Goal: Task Accomplishment & Management: Use online tool/utility

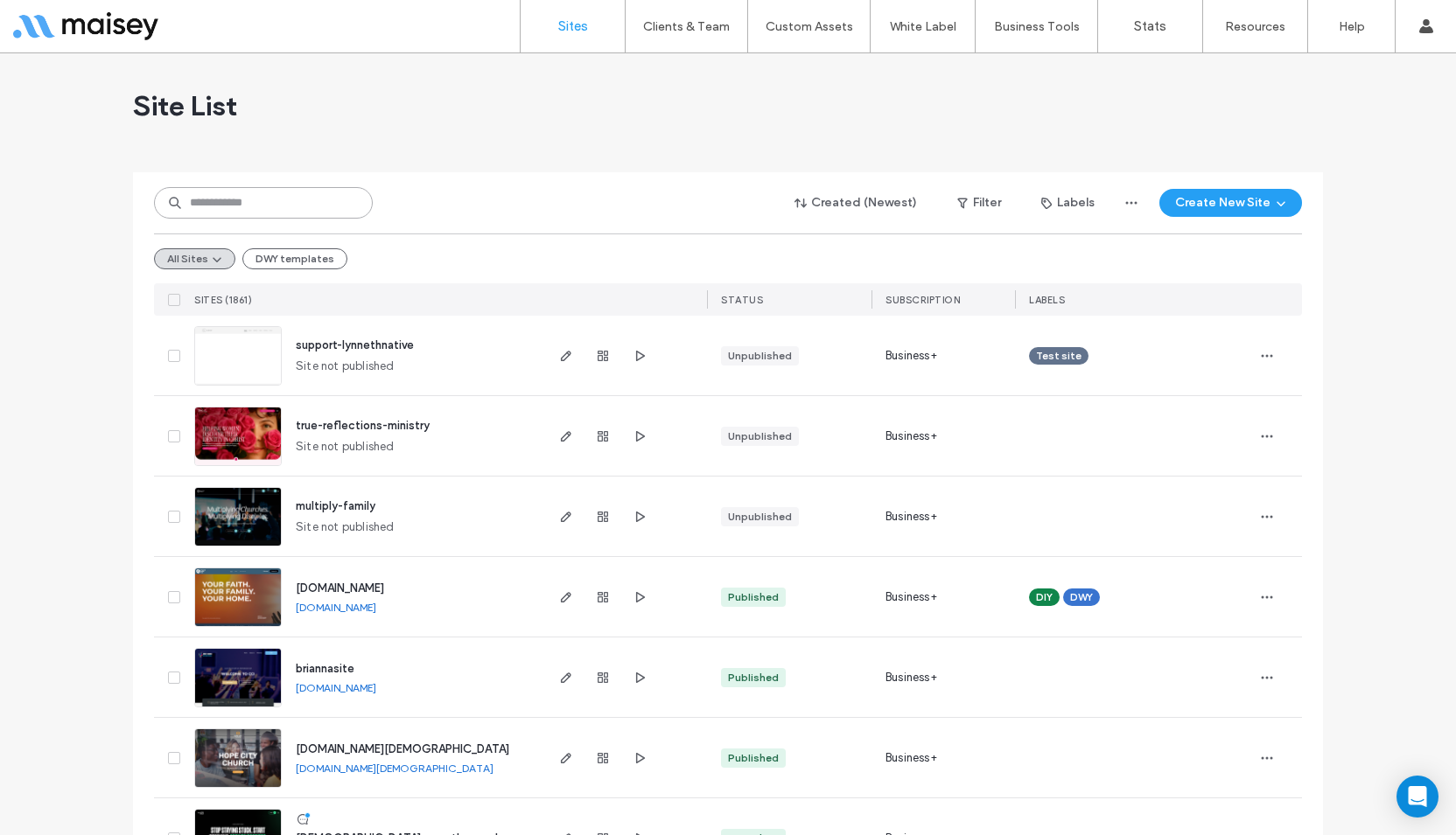
click at [303, 189] on input at bounding box center [264, 203] width 219 height 31
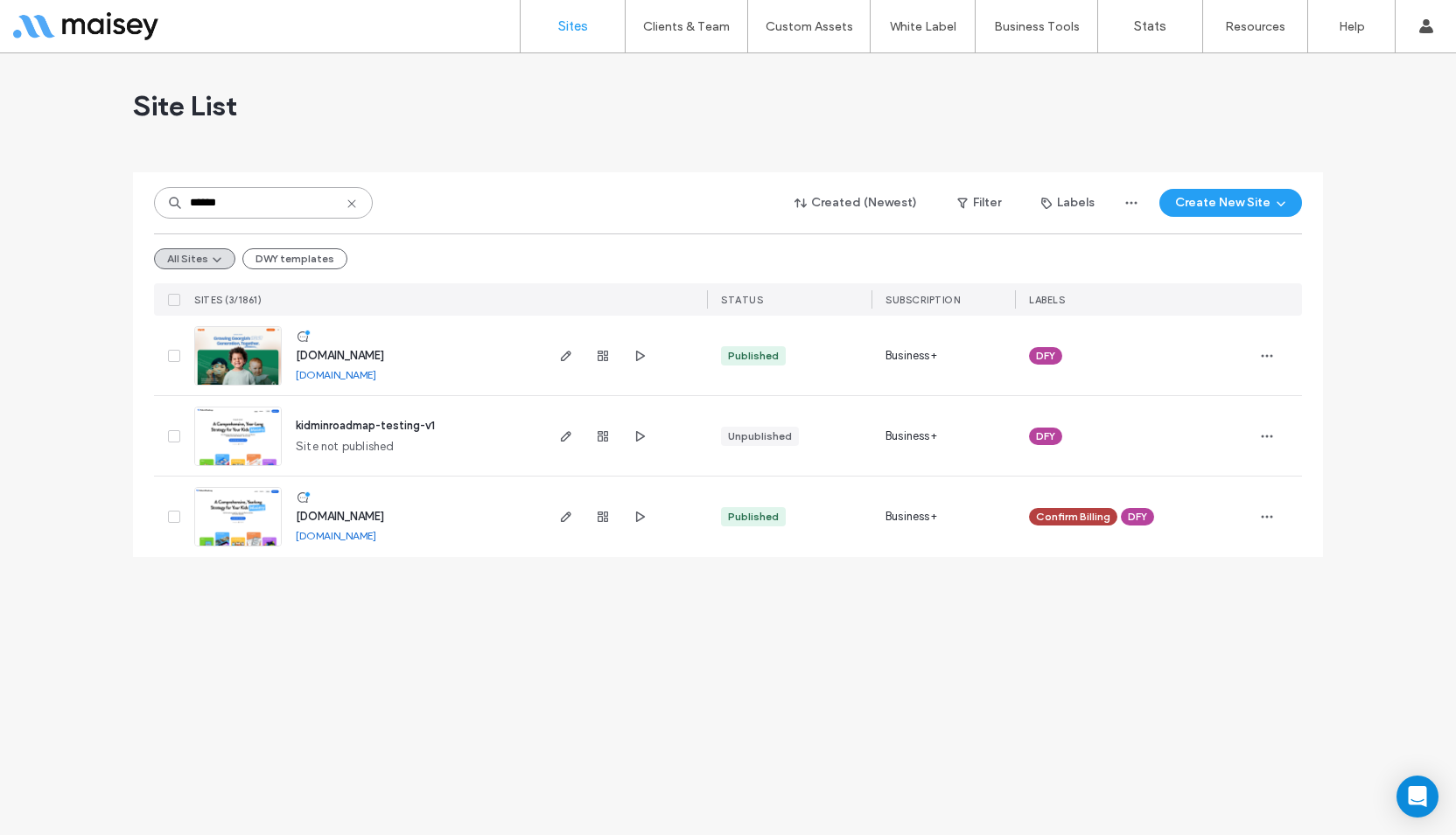
type input "******"
drag, startPoint x: 359, startPoint y: 535, endPoint x: 348, endPoint y: 531, distance: 11.7
click at [255, 520] on img at bounding box center [238, 548] width 86 height 119
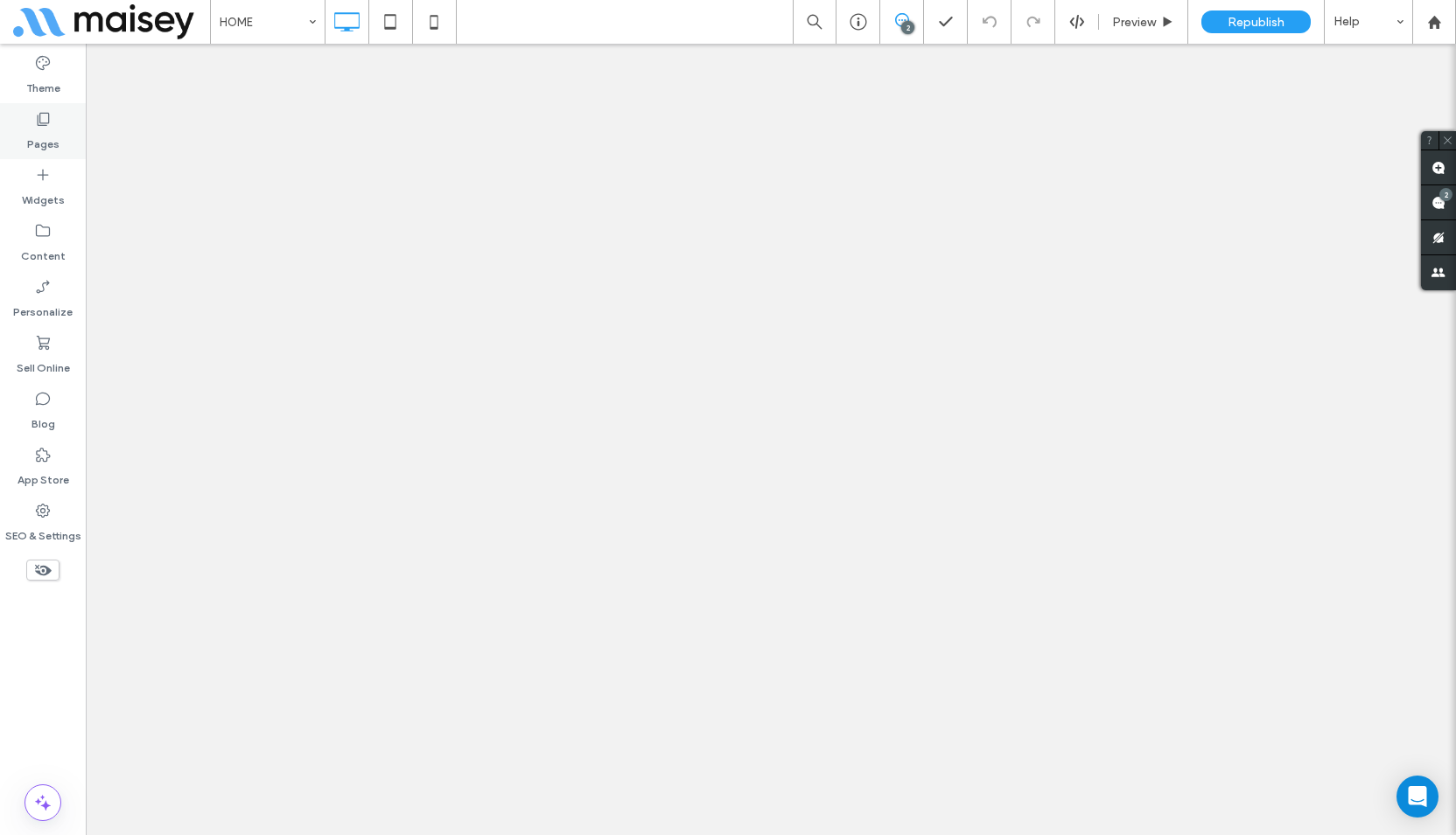
click at [49, 144] on label "Pages" at bounding box center [43, 140] width 32 height 24
click at [38, 124] on use at bounding box center [44, 119] width 13 height 13
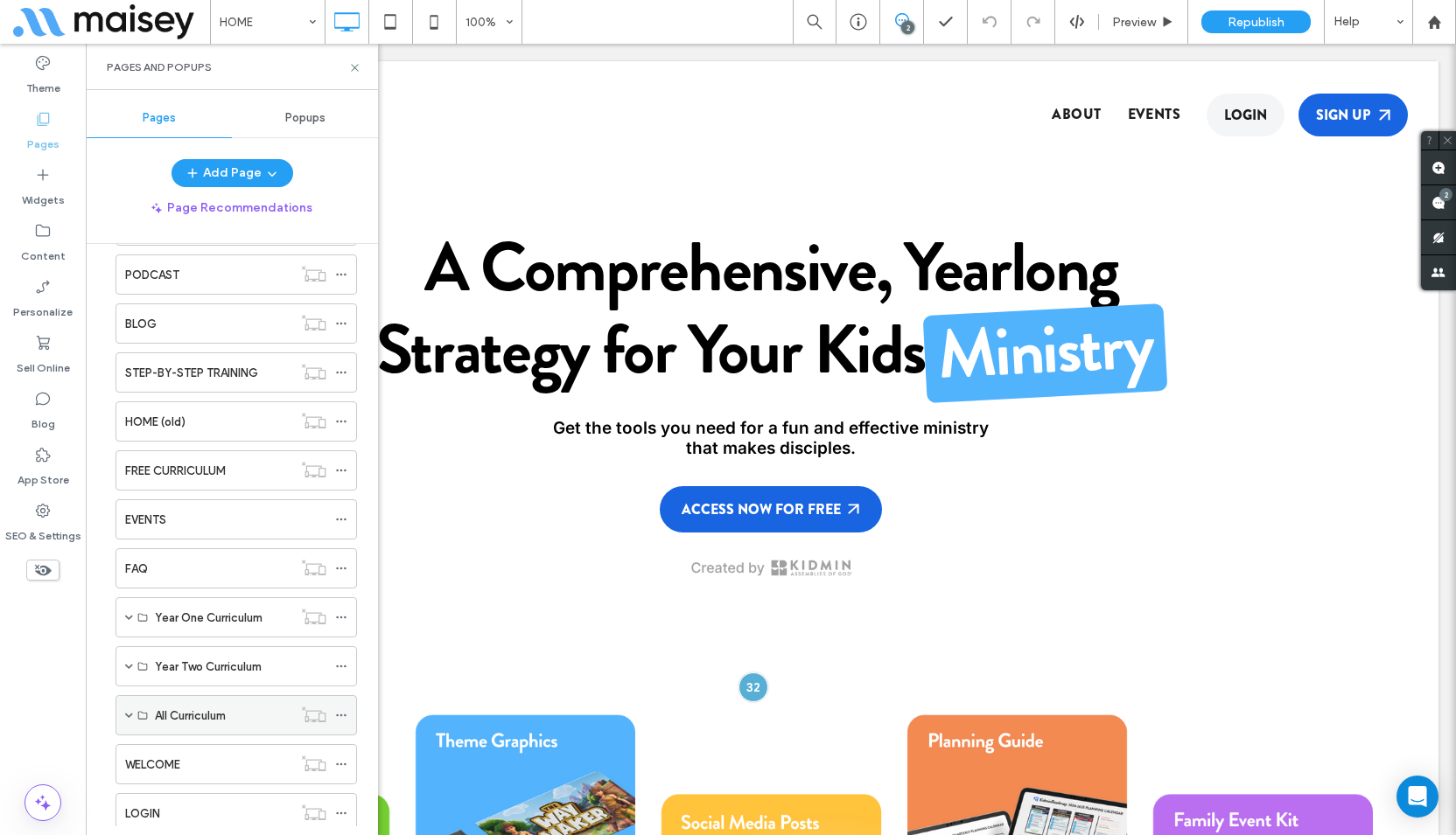
scroll to position [175, 0]
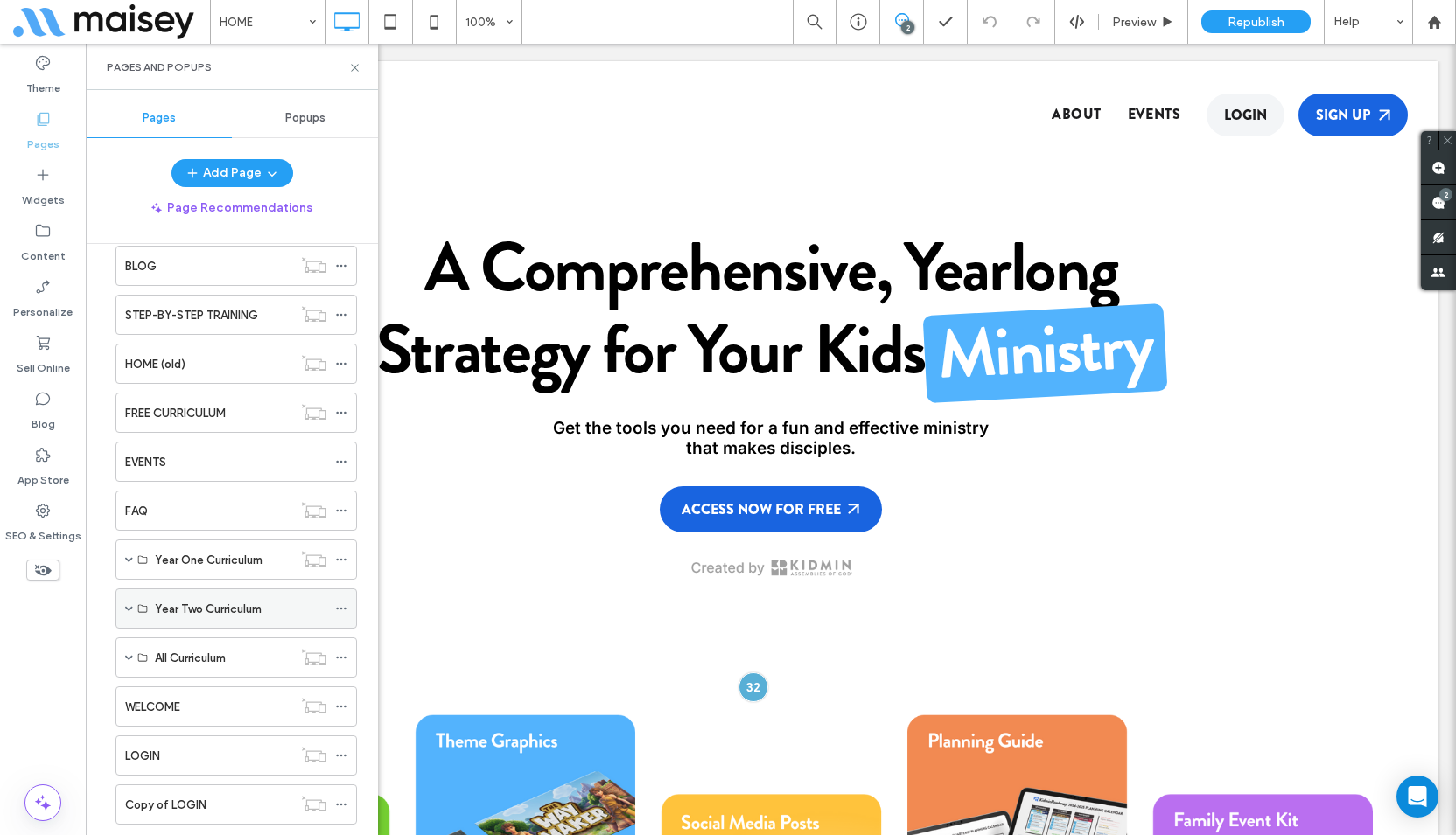
click at [126, 606] on span at bounding box center [129, 608] width 8 height 9
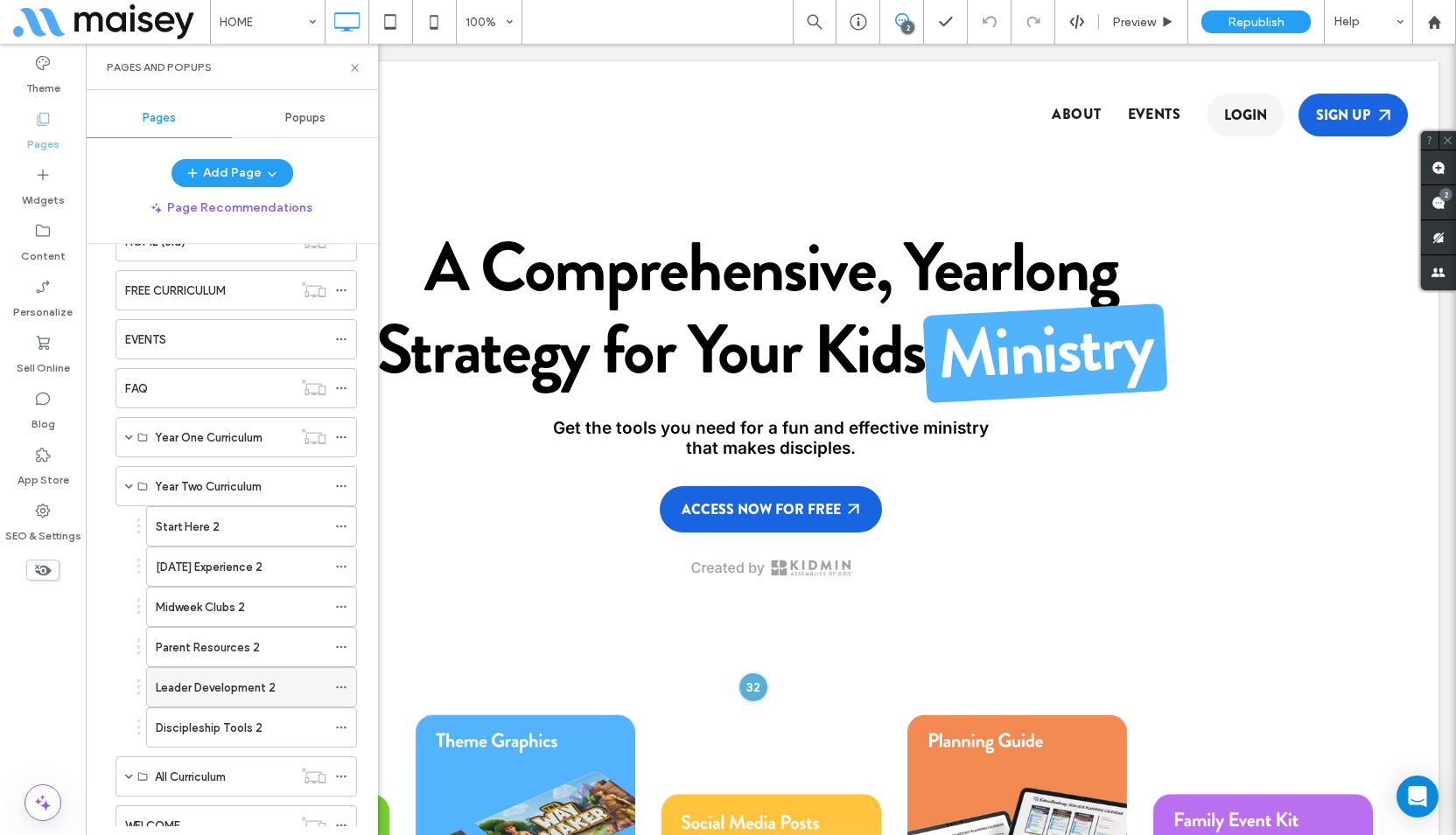
scroll to position [350, 0]
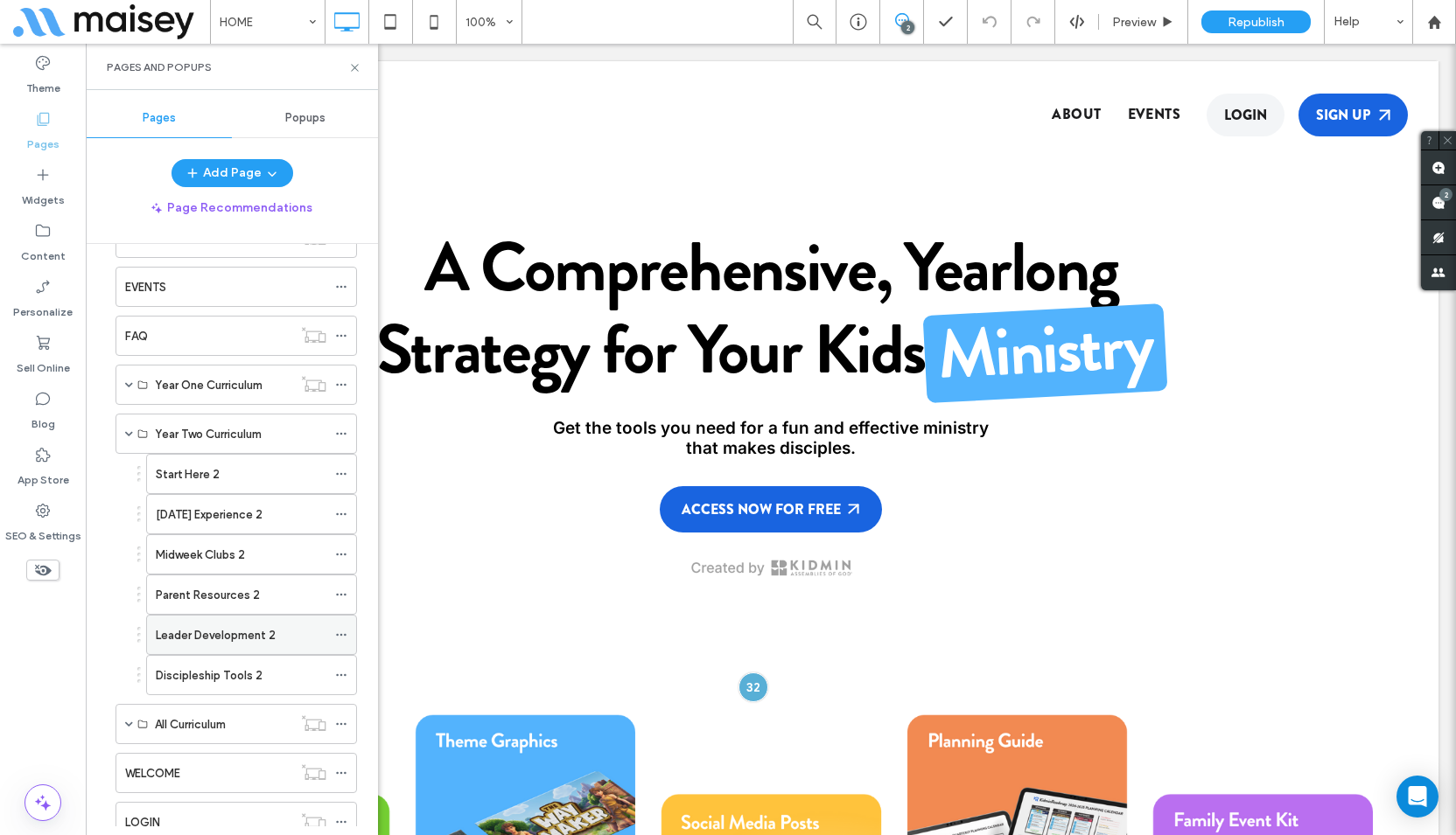
click at [234, 638] on label "Leader Development 2" at bounding box center [215, 635] width 120 height 30
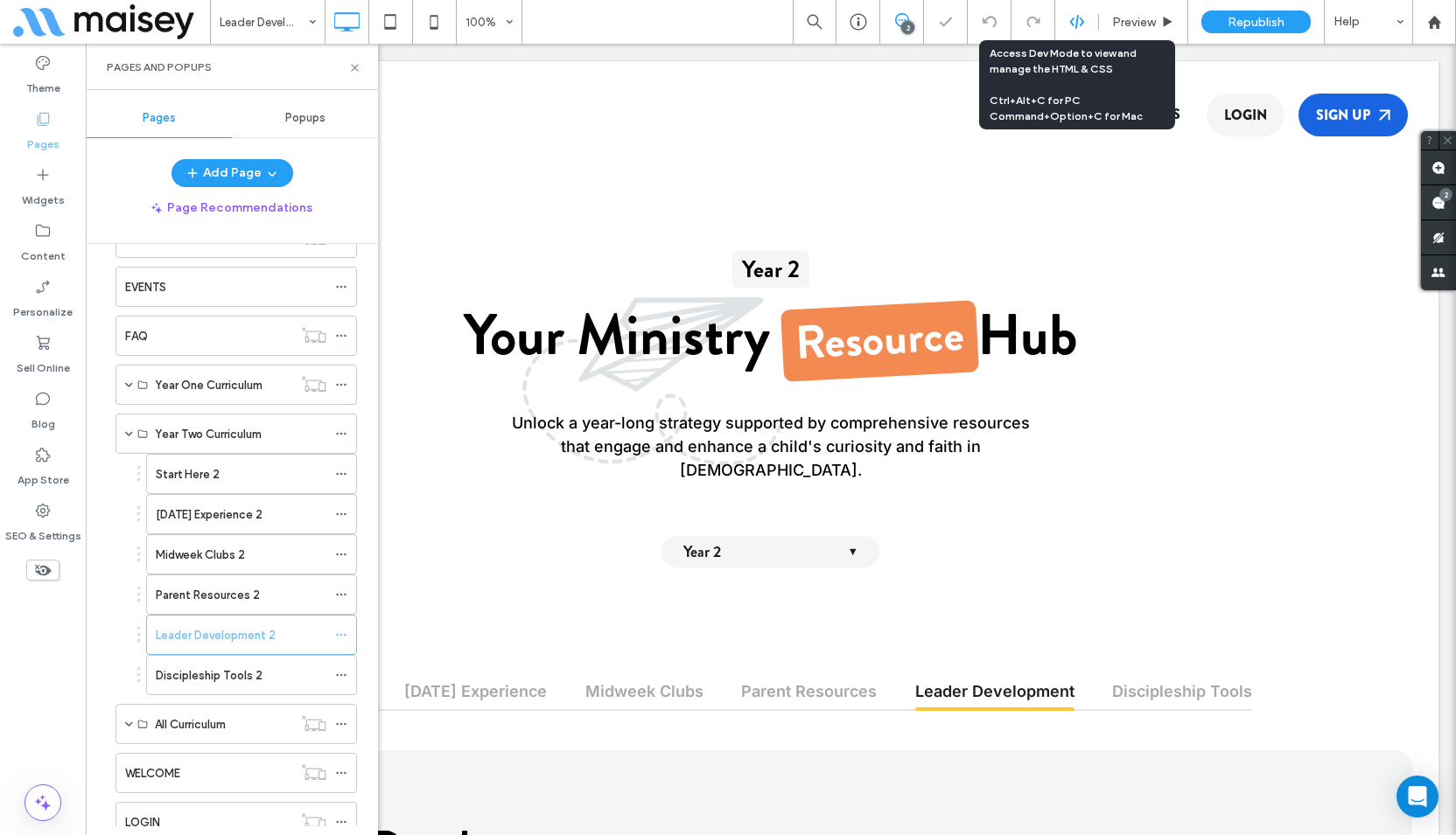
click at [1075, 19] on icon at bounding box center [1077, 21] width 16 height 16
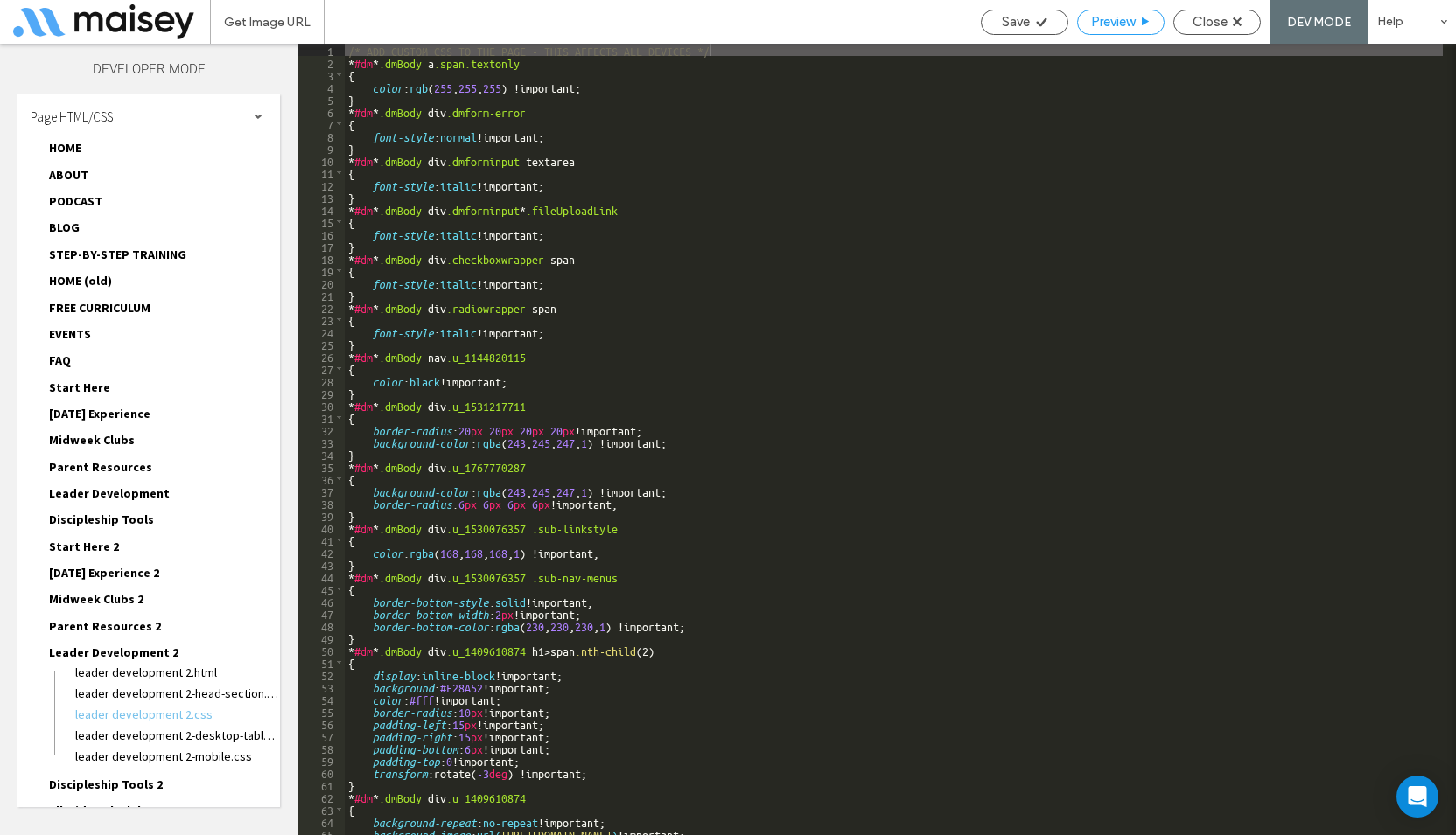
click at [1113, 21] on span "Preview" at bounding box center [1113, 21] width 44 height 16
click at [1228, 28] on div "Close" at bounding box center [1218, 21] width 86 height 16
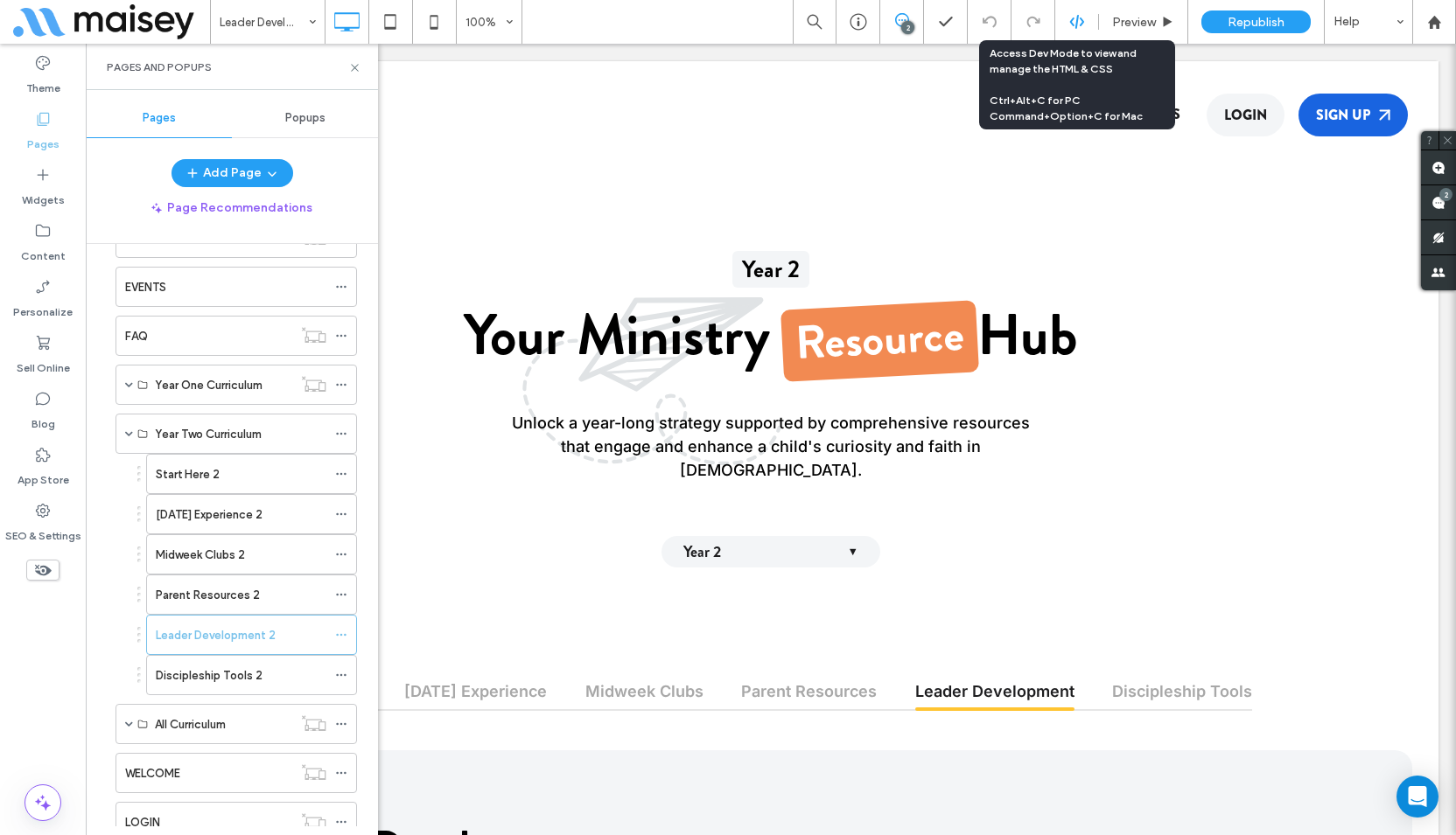
click at [1095, 23] on div at bounding box center [1077, 21] width 43 height 16
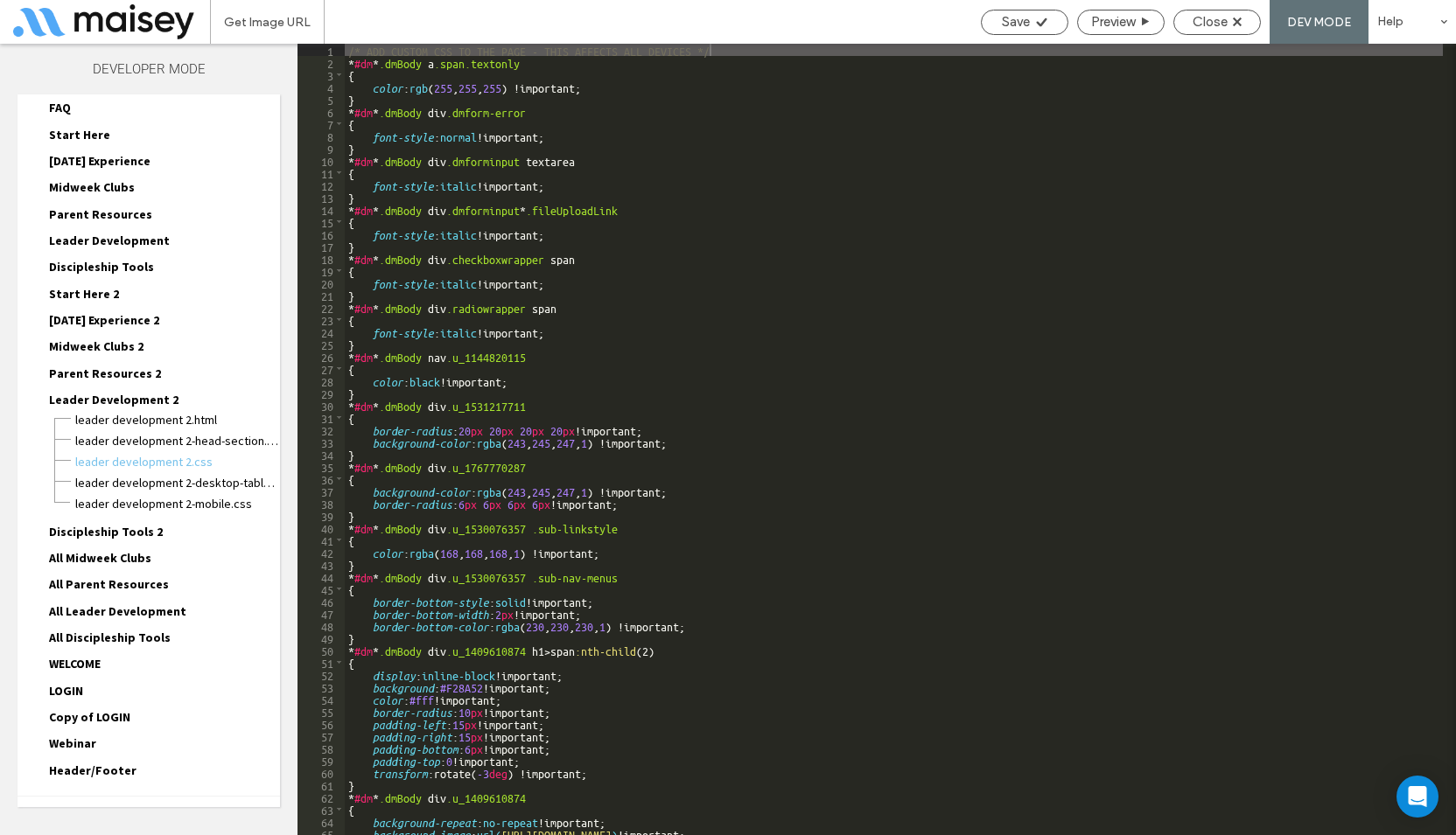
scroll to position [331, 0]
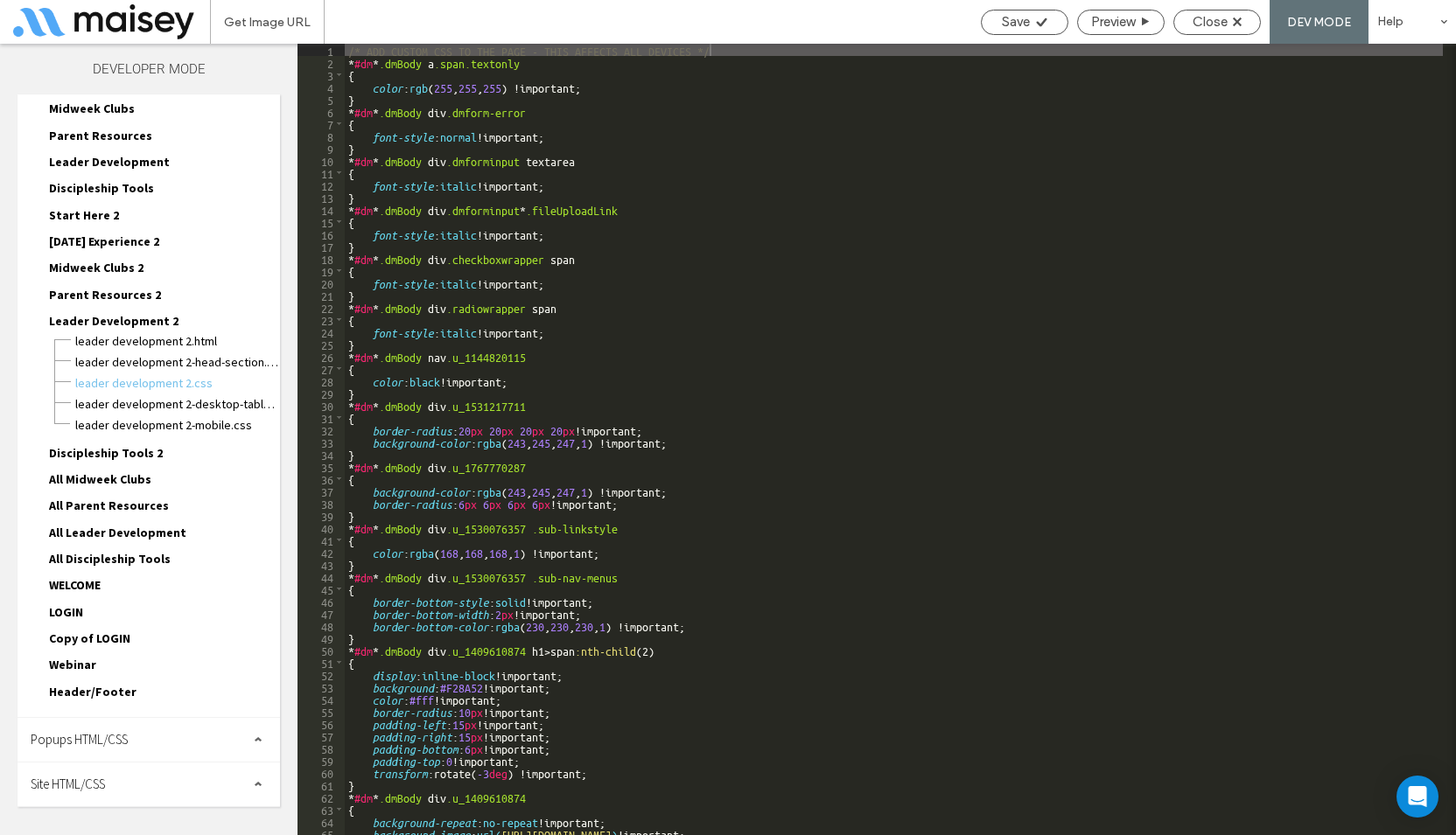
click at [97, 740] on span "Popups HTML/CSS" at bounding box center [78, 739] width 97 height 17
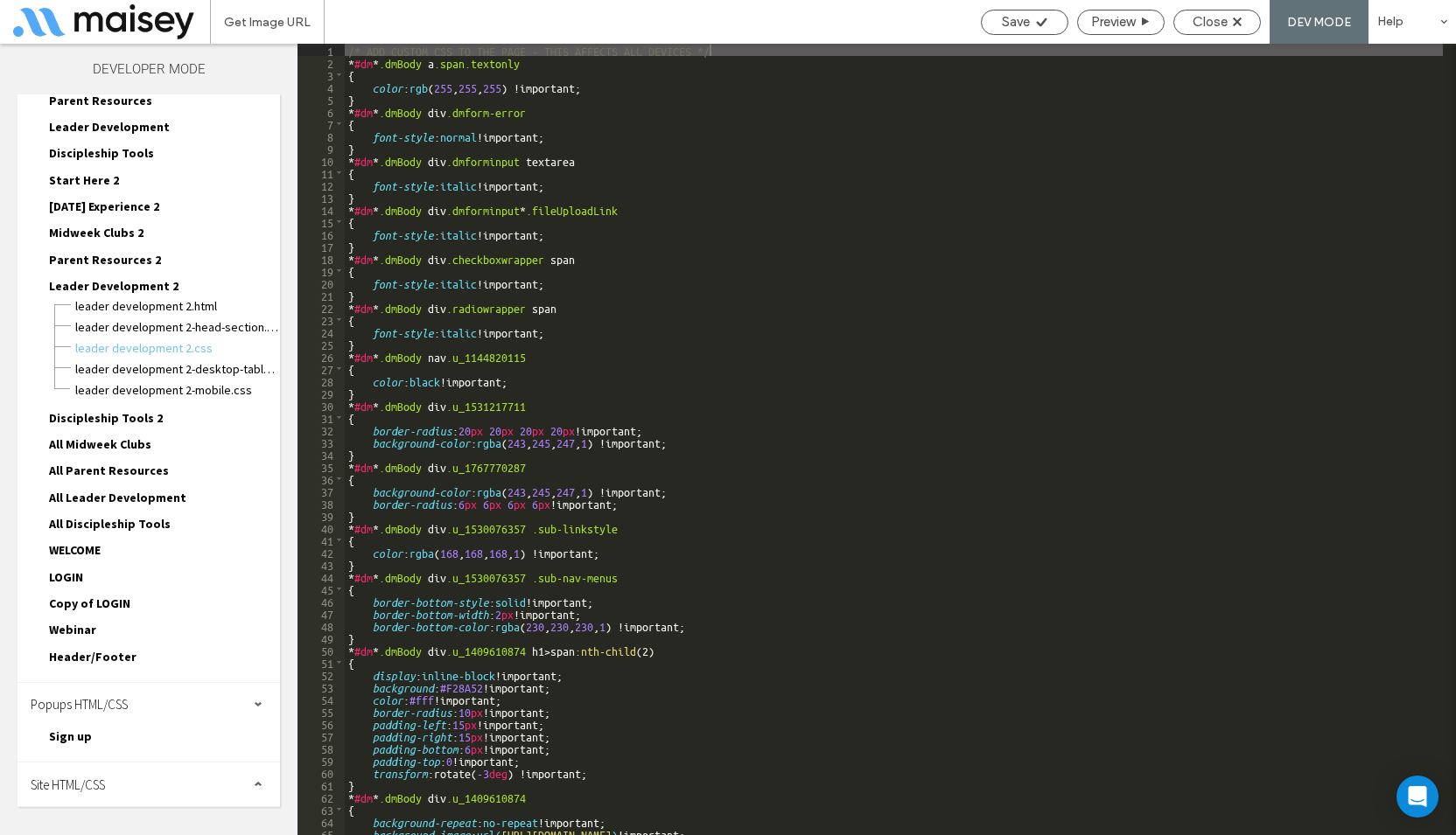
click at [89, 779] on span "Site HTML/CSS" at bounding box center [67, 784] width 74 height 17
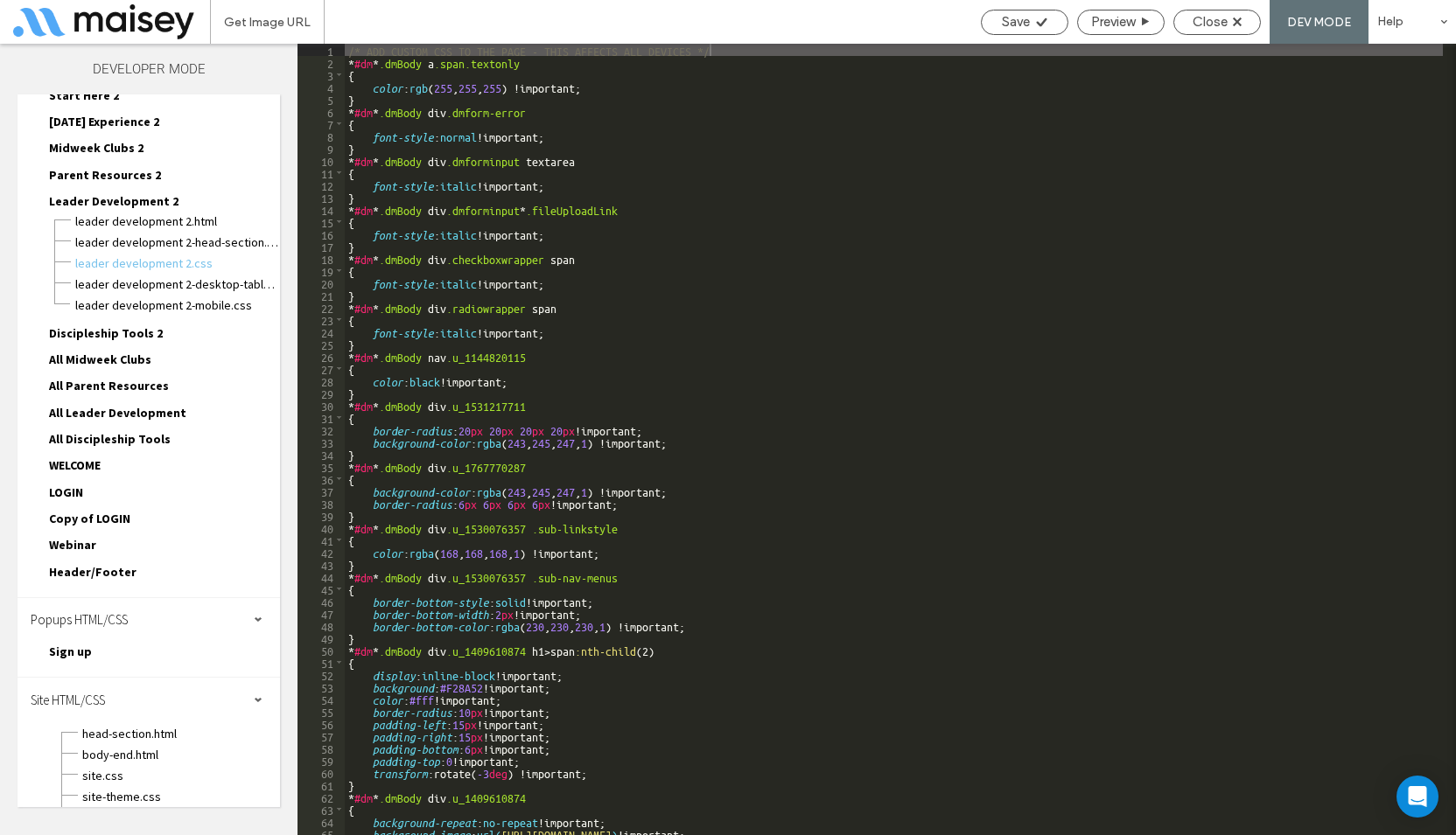
scroll to position [523, 0]
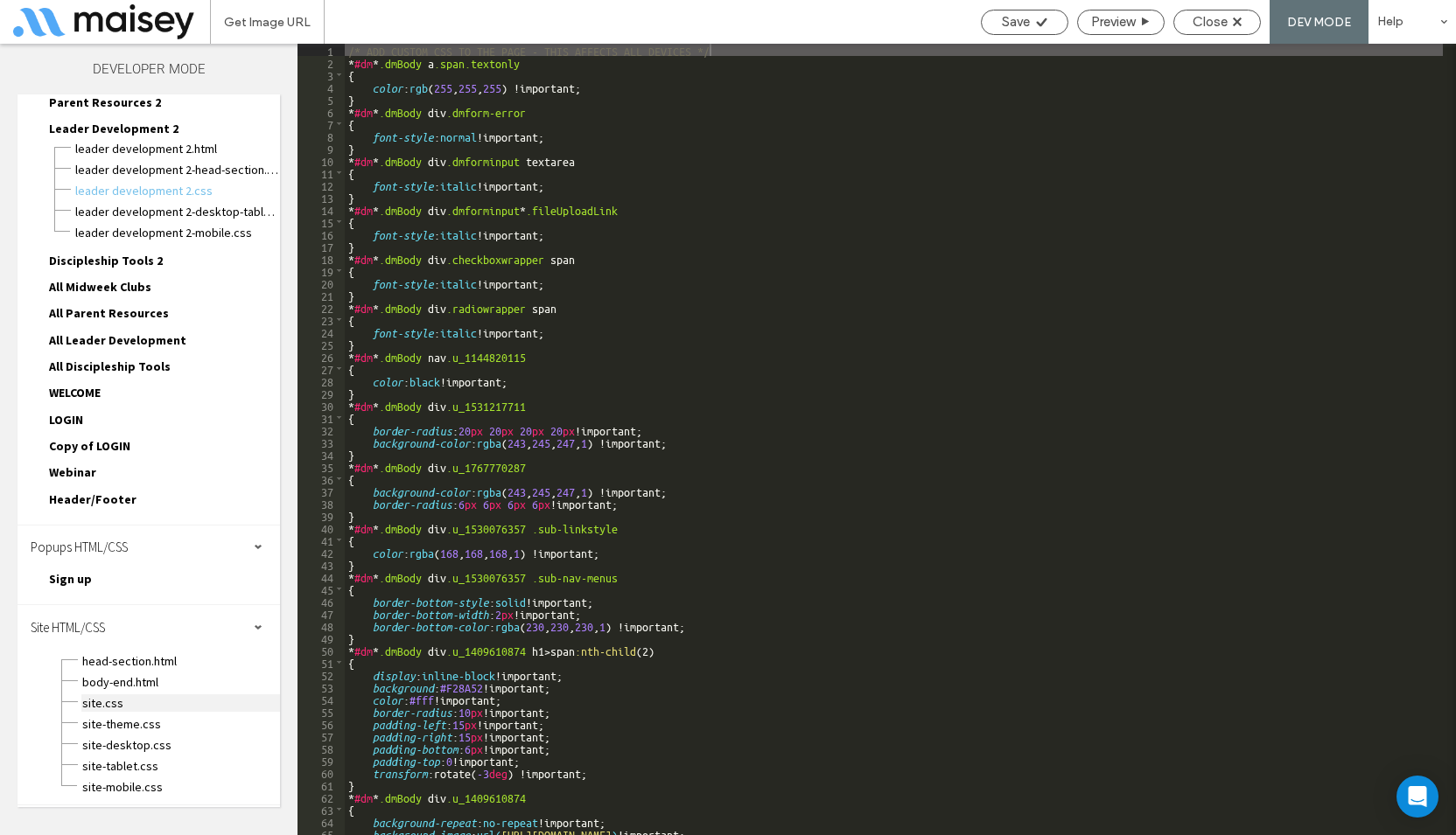
click at [107, 703] on span "site.css" at bounding box center [180, 703] width 198 height 18
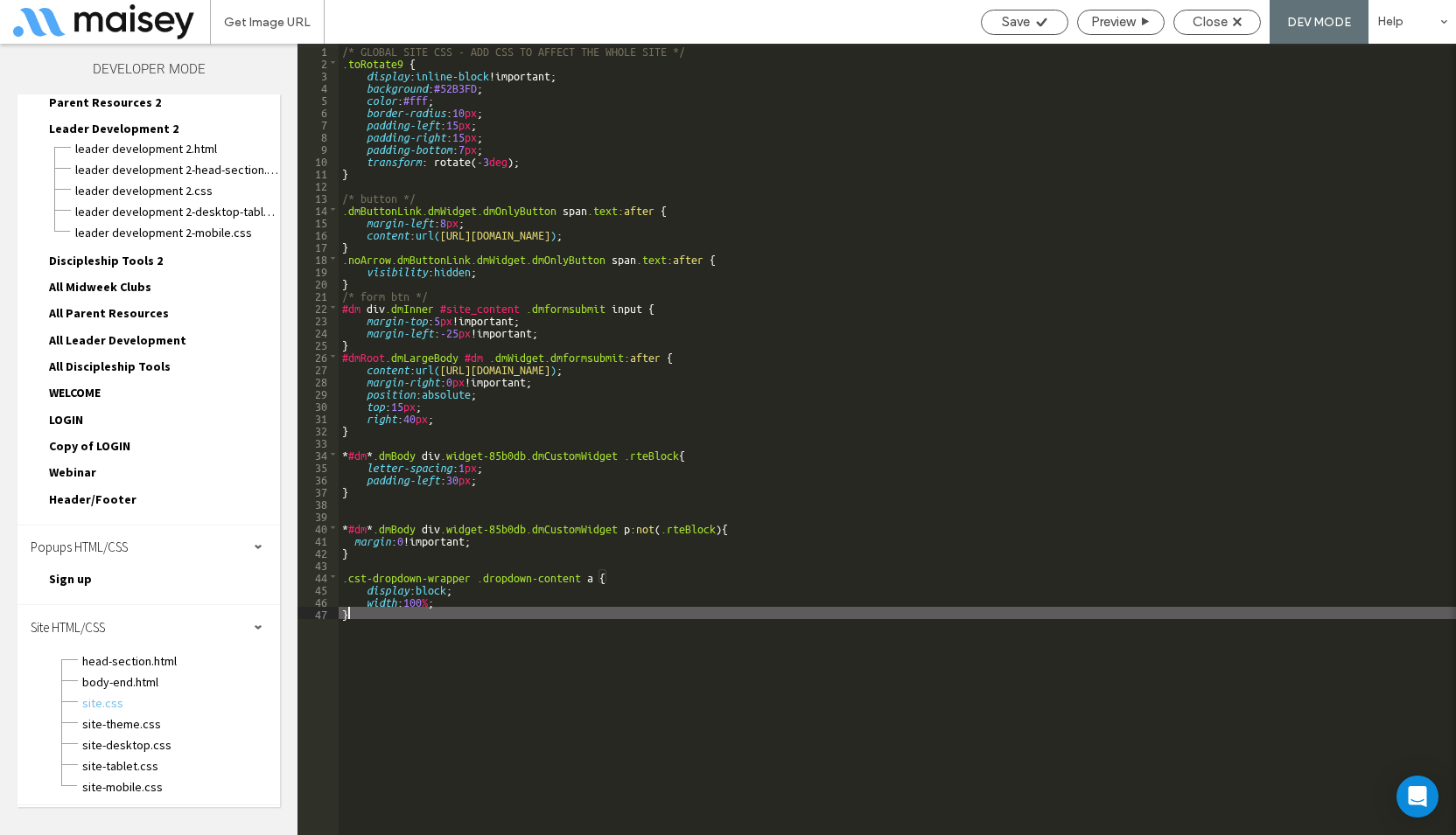
click at [586, 702] on div "/* GLOBAL SITE CSS - ADD CSS TO AFFECT THE WHOLE SITE */ .toRotate9 { display :…" at bounding box center [898, 452] width 1118 height 816
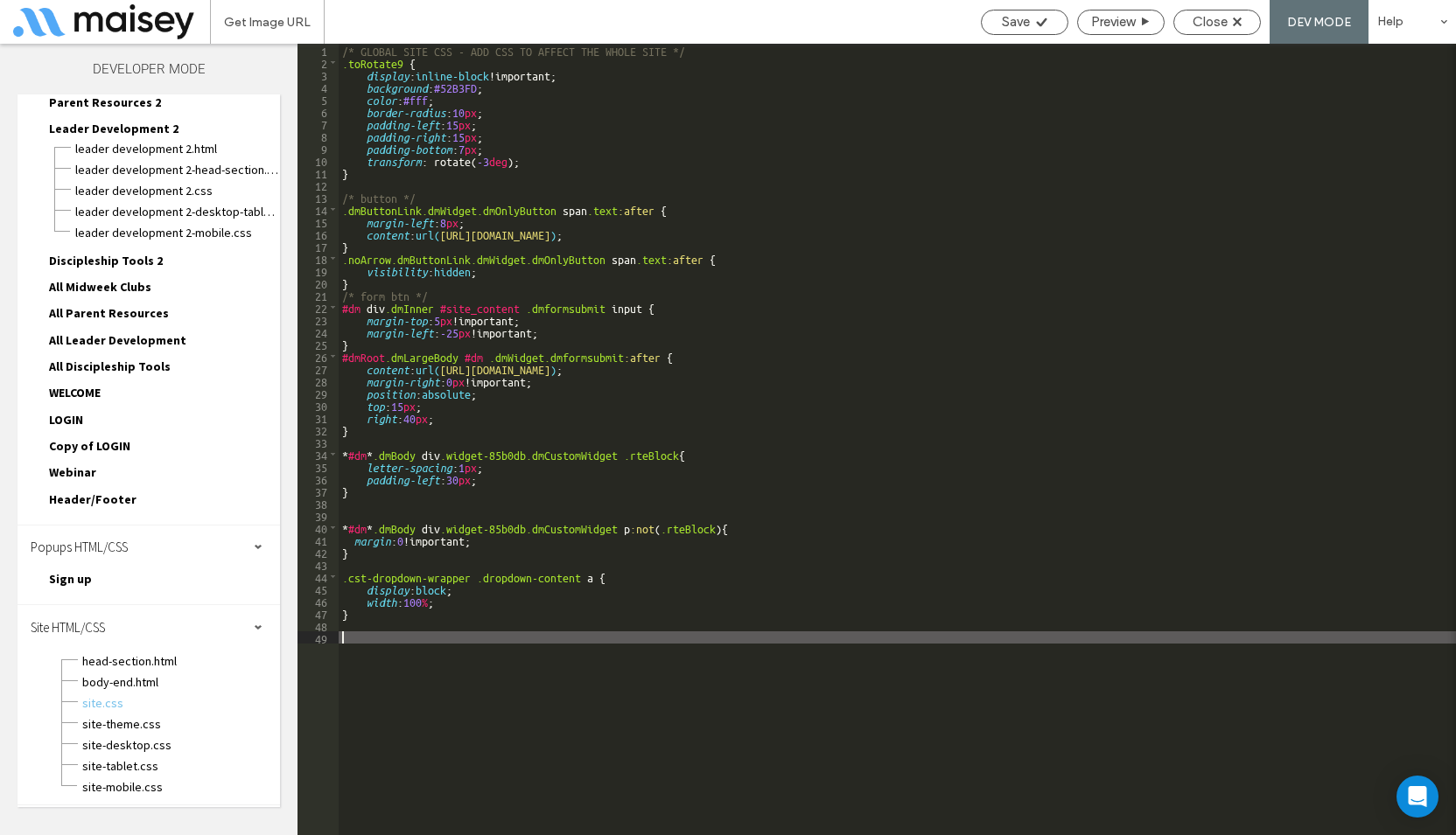
paste textarea
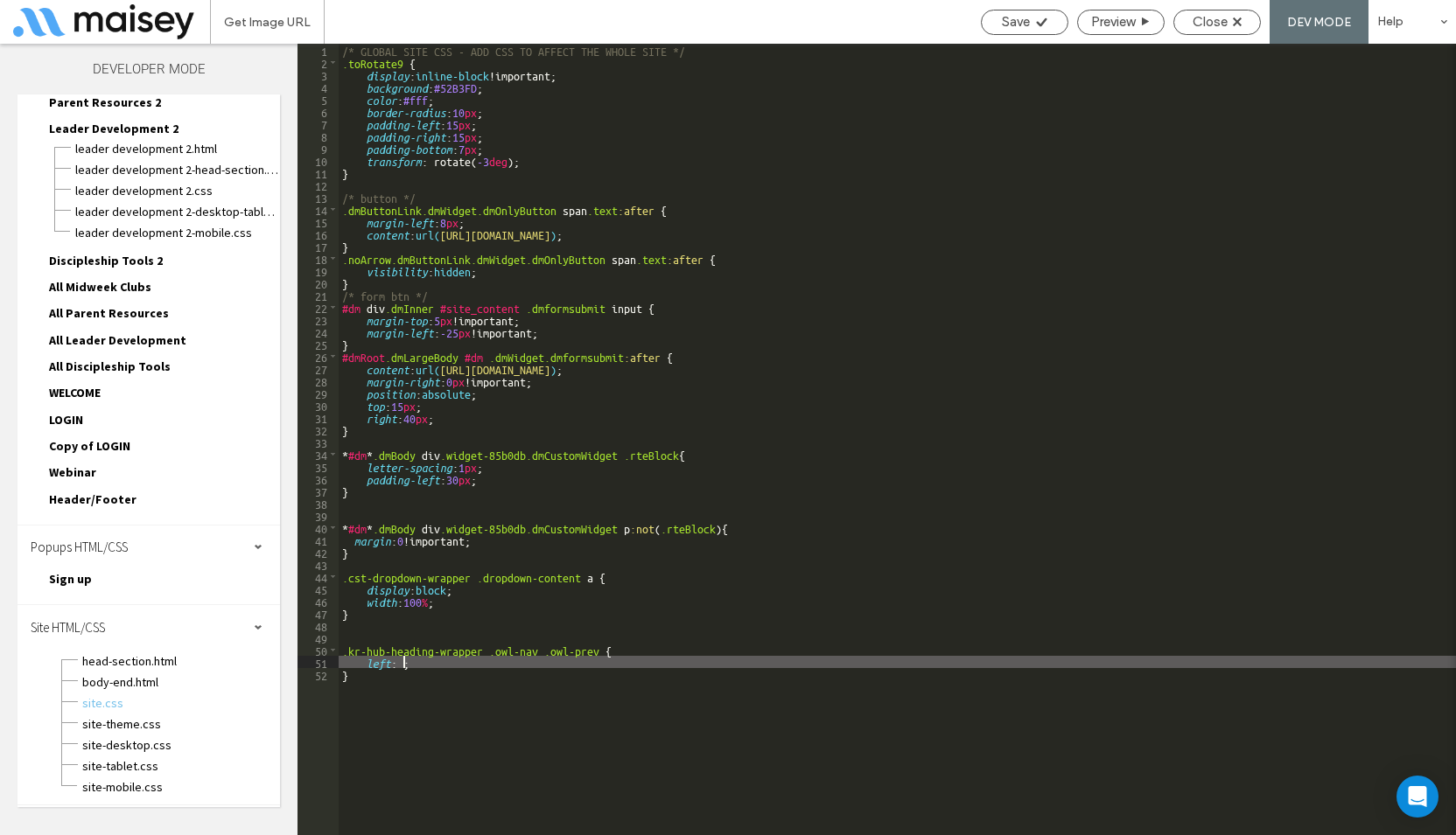
paste textarea
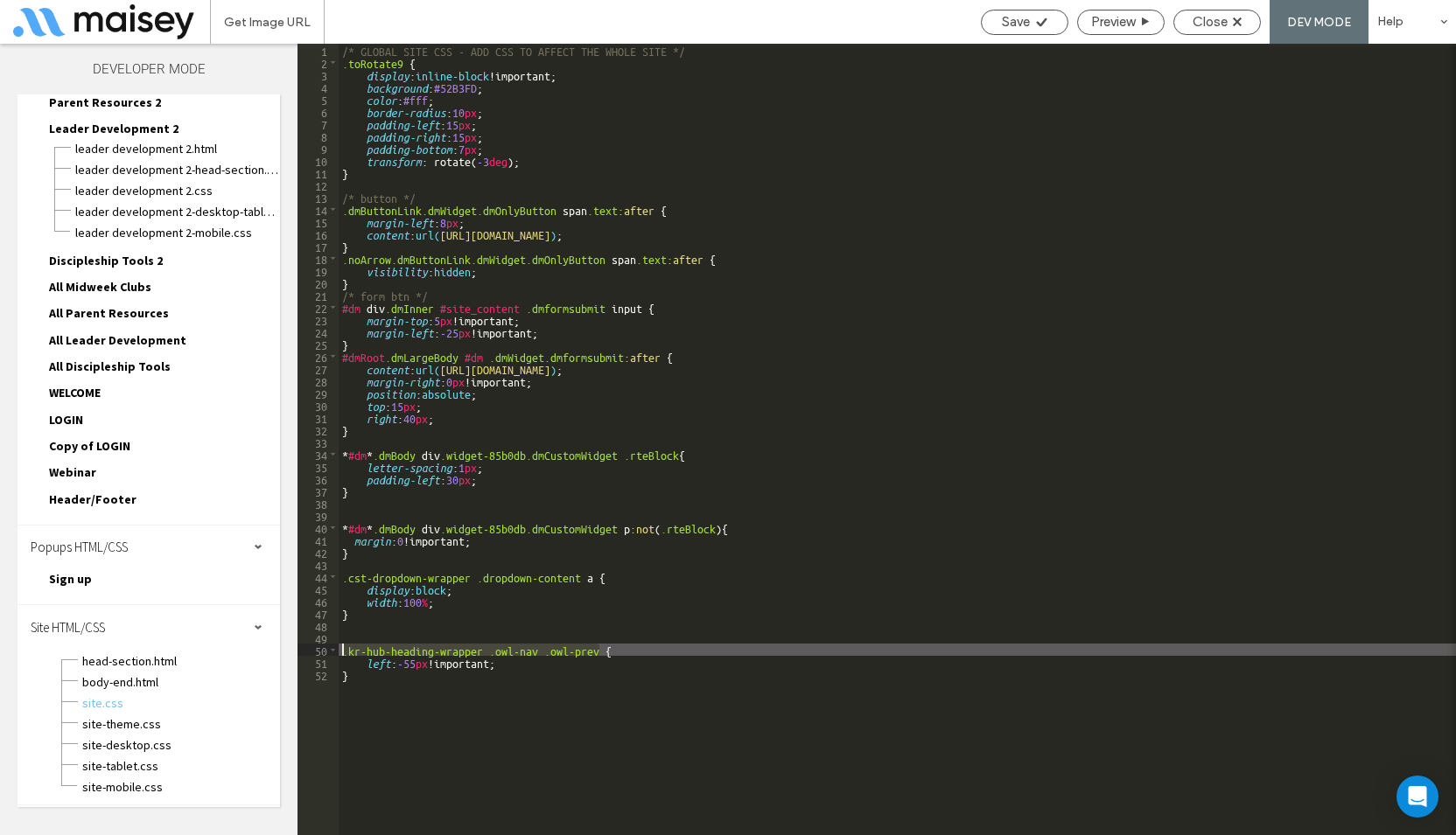
drag, startPoint x: 600, startPoint y: 651, endPoint x: 326, endPoint y: 654, distance: 274.0
click at [326, 654] on div "** 1 2 3 4 5 6 7 8 9 10 11 12 13 14 15 16 17 18 19 20 21 22 23 24 25 26 27 28 2…" at bounding box center [877, 439] width 1159 height 791
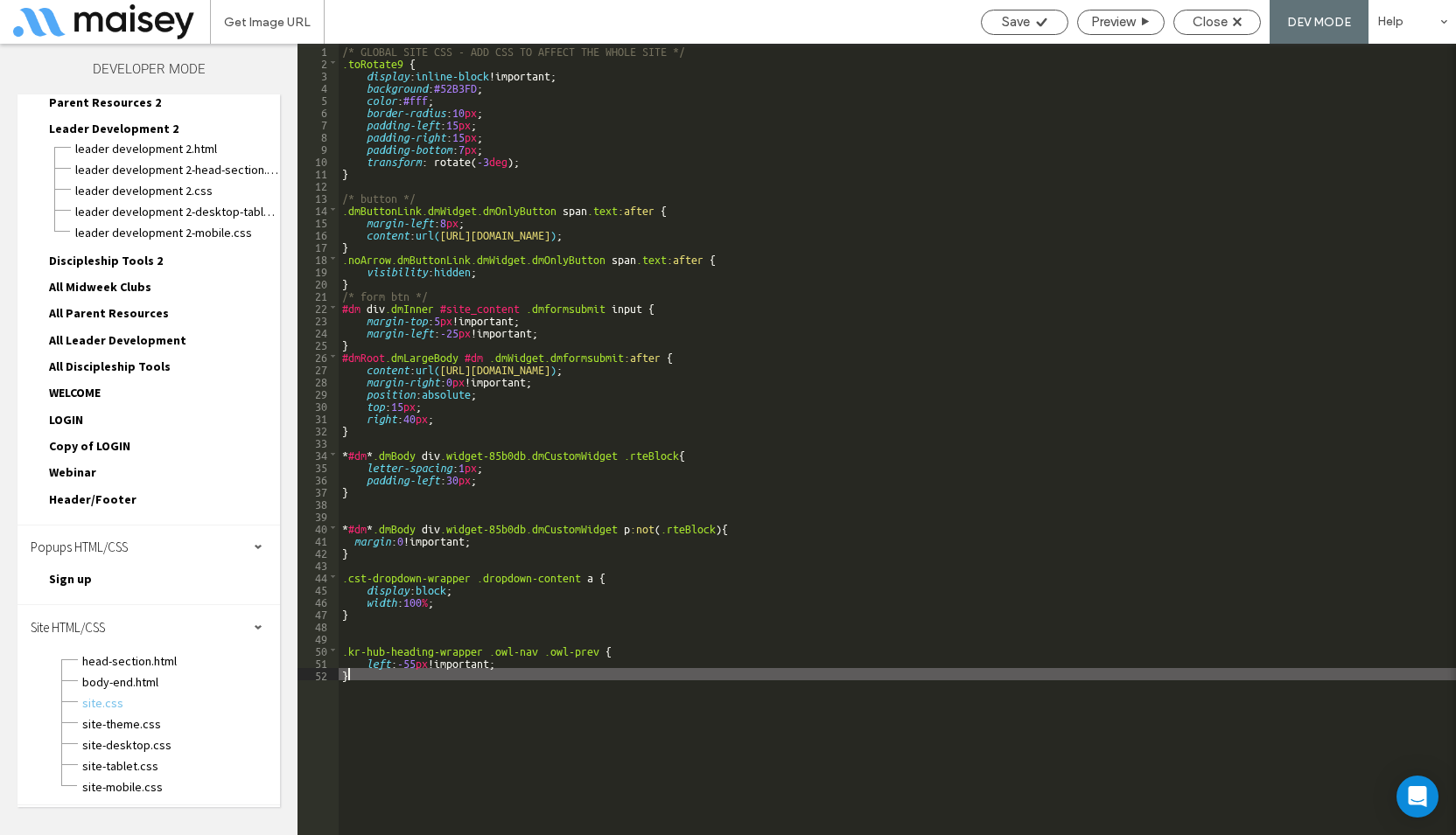
click at [374, 698] on div "/* GLOBAL SITE CSS - ADD CSS TO AFFECT THE WHOLE SITE */ .toRotate9 { display :…" at bounding box center [898, 452] width 1118 height 816
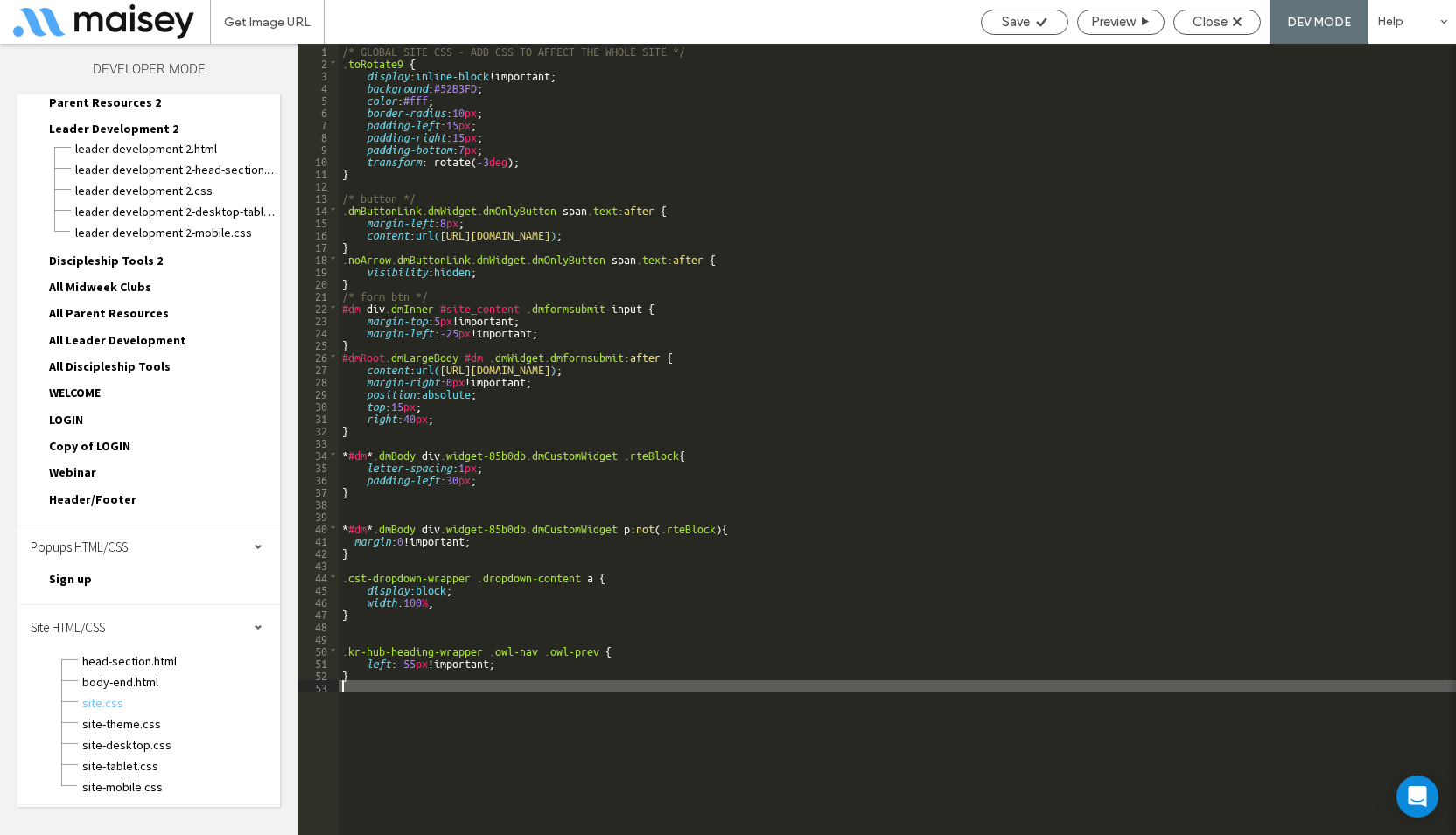
paste textarea
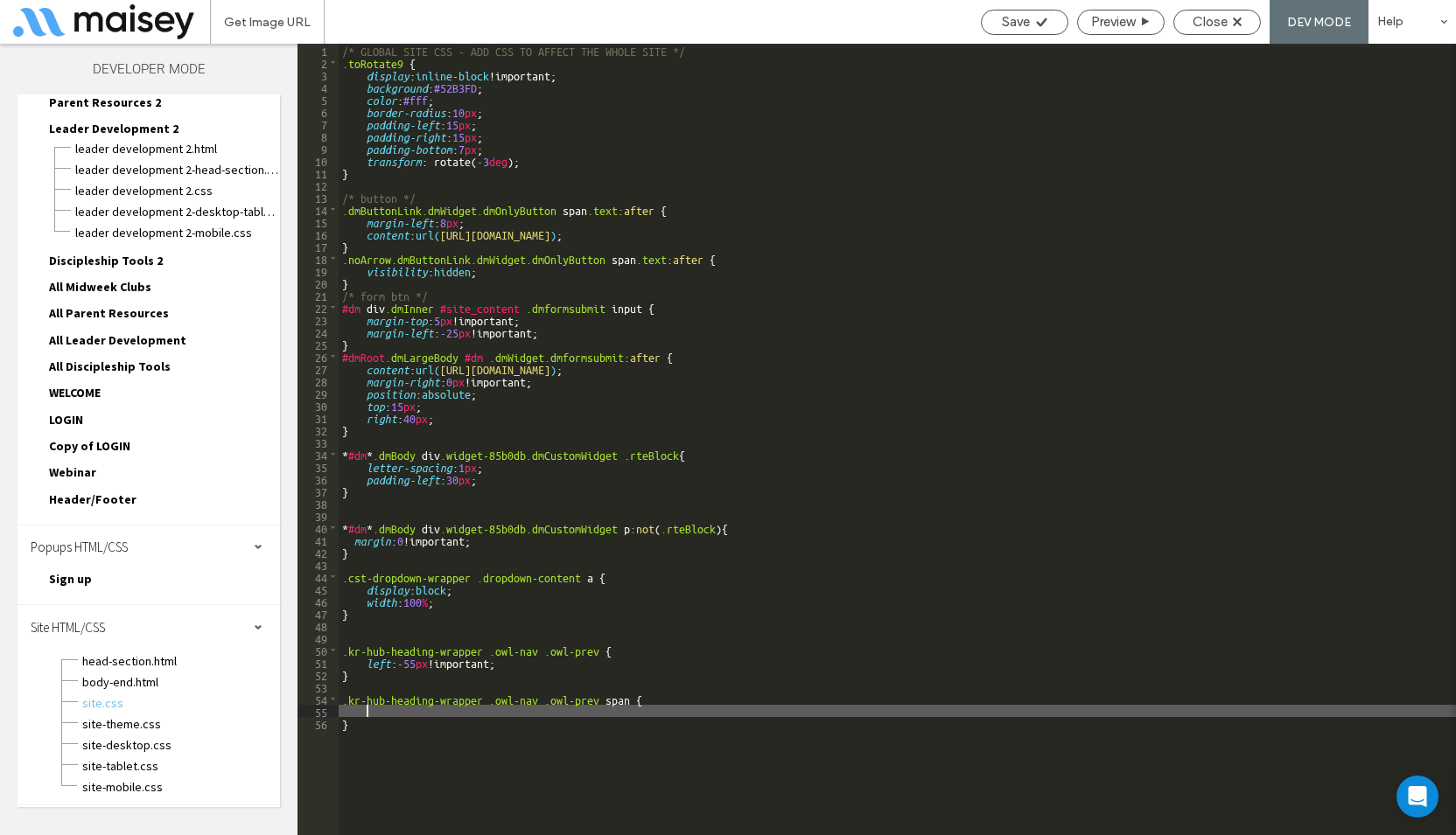
paste textarea
click at [599, 699] on div "/* GLOBAL SITE CSS - ADD CSS TO AFFECT THE WHOLE SITE */ .toRotate9 { display :…" at bounding box center [898, 452] width 1118 height 816
paste textarea
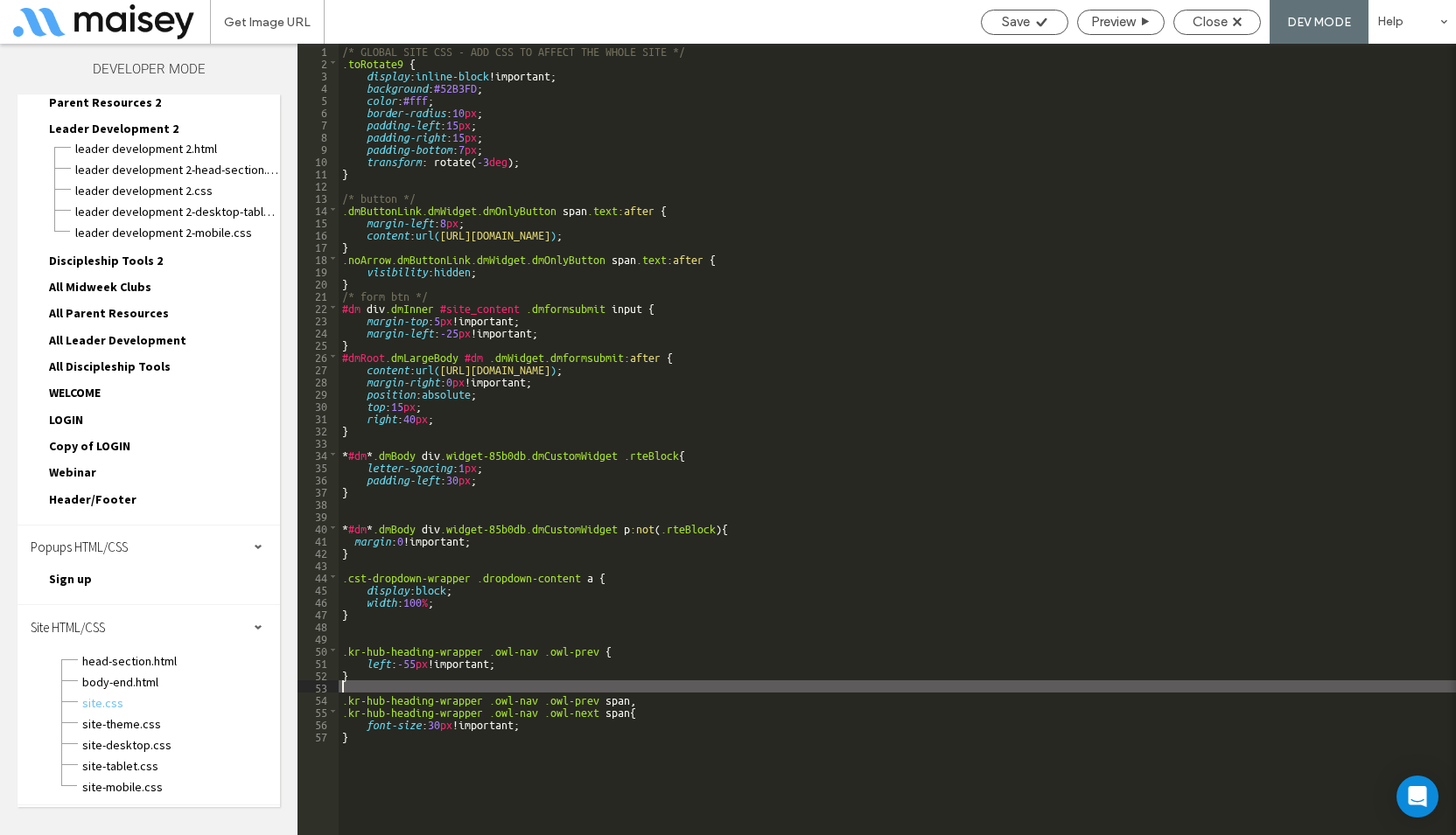
click at [506, 683] on div "/* GLOBAL SITE CSS - ADD CSS TO AFFECT THE WHOLE SITE */ .toRotate9 { display :…" at bounding box center [898, 452] width 1118 height 816
paste textarea
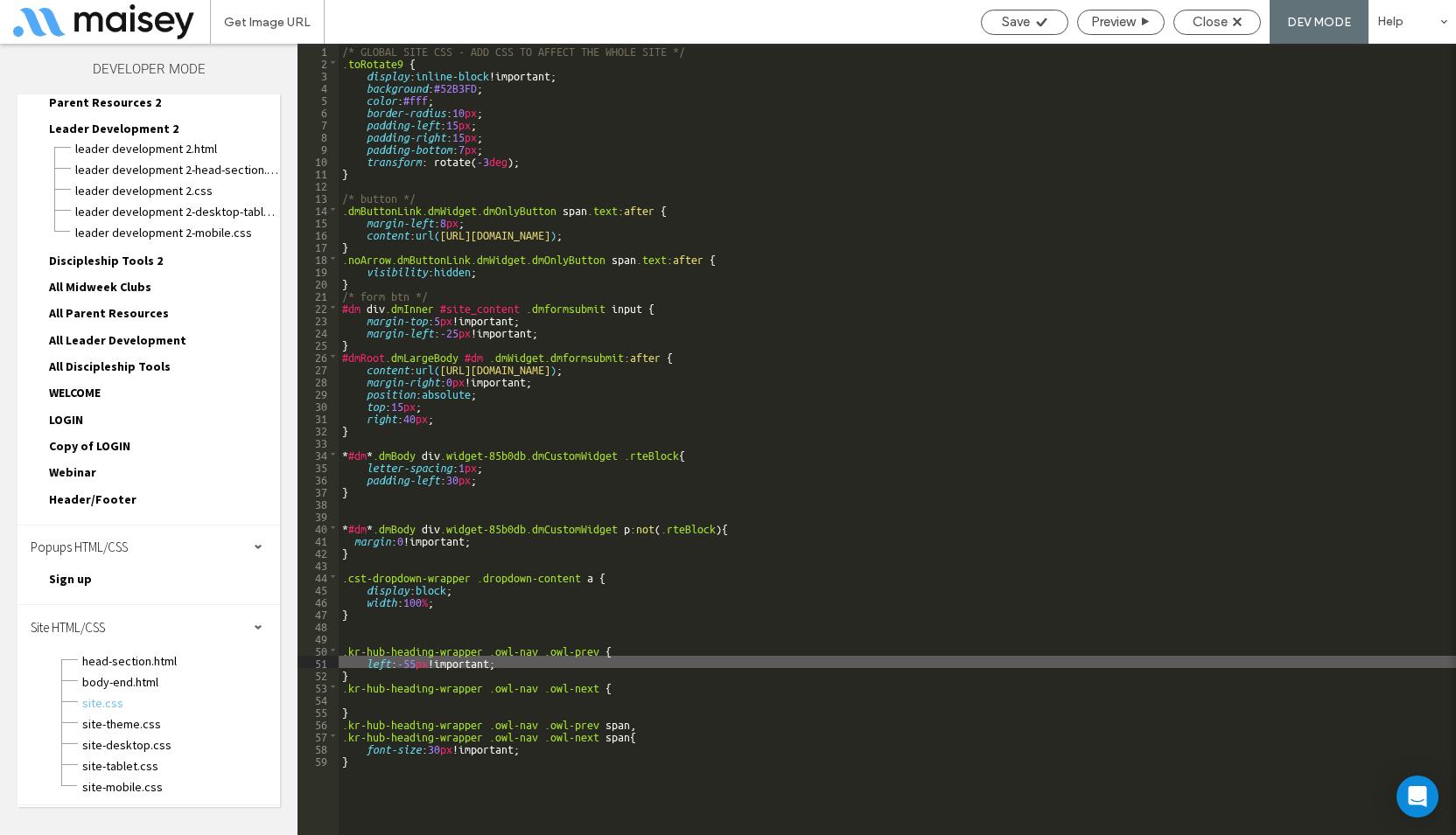
click at [529, 665] on div "/* GLOBAL SITE CSS - ADD CSS TO AFFECT THE WHOLE SITE */ .toRotate9 { display :…" at bounding box center [898, 452] width 1118 height 816
click at [431, 698] on div "/* GLOBAL SITE CSS - ADD CSS TO AFFECT THE WHOLE SITE */ .toRotate9 { display :…" at bounding box center [898, 452] width 1118 height 816
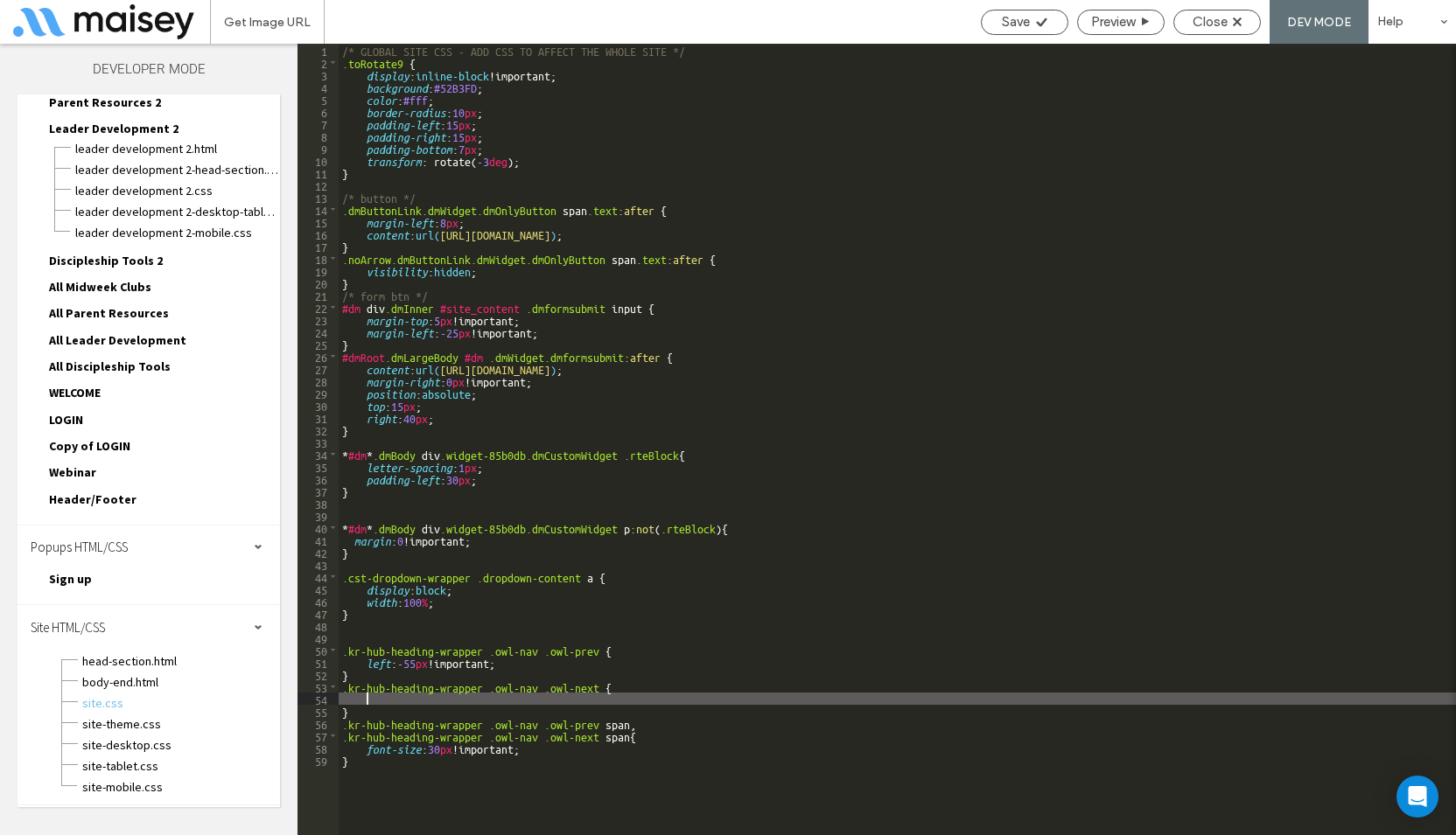
paste textarea
click at [387, 698] on div "/* GLOBAL SITE CSS - ADD CSS TO AFFECT THE WHOLE SITE */ .toRotate9 { display :…" at bounding box center [898, 452] width 1118 height 816
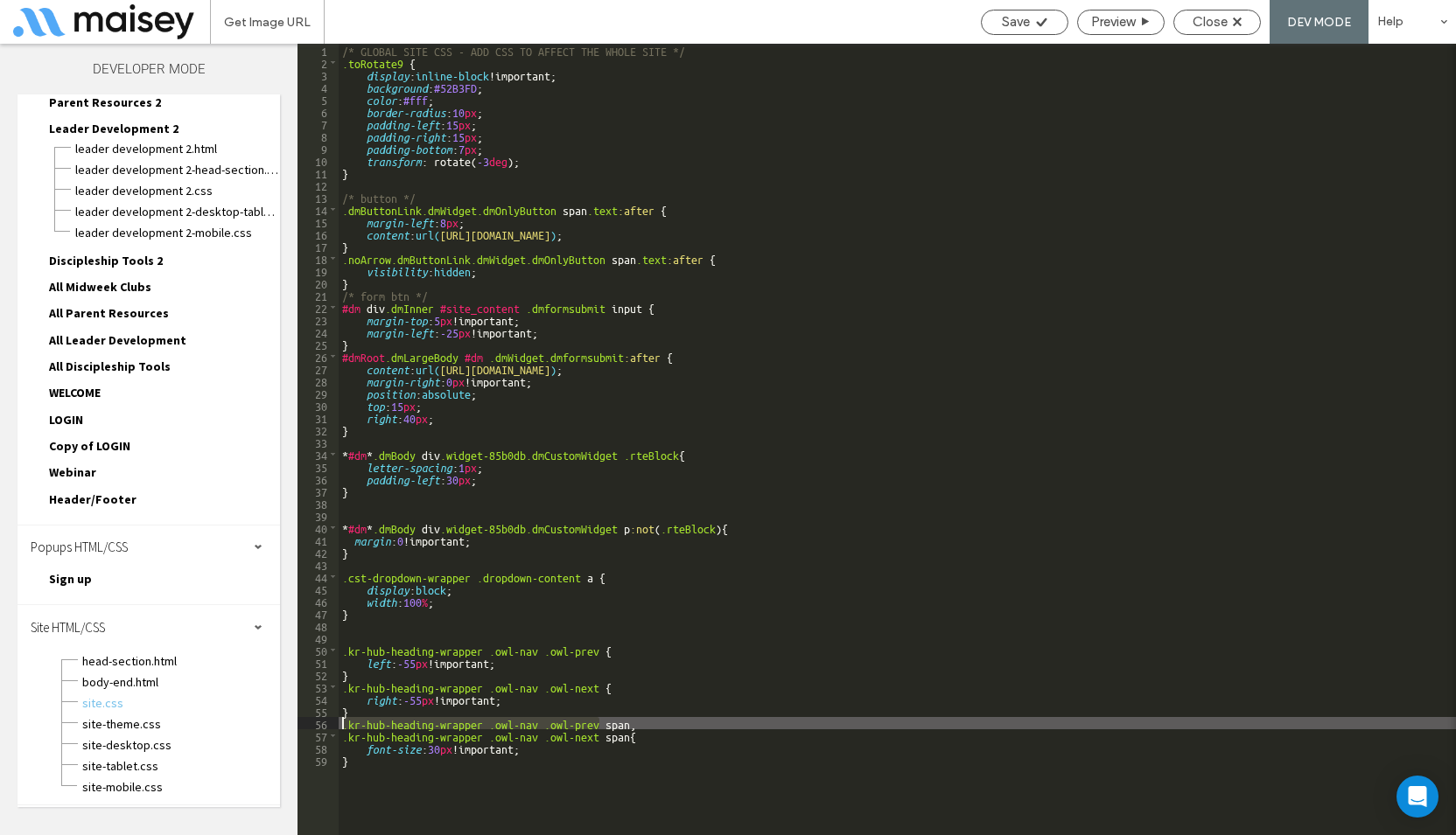
drag, startPoint x: 583, startPoint y: 724, endPoint x: 328, endPoint y: 727, distance: 255.0
click at [328, 727] on div "** 1 2 3 4 5 6 7 8 9 10 11 12 13 14 15 16 17 18 19 20 21 22 23 24 25 26 27 28 2…" at bounding box center [877, 439] width 1159 height 791
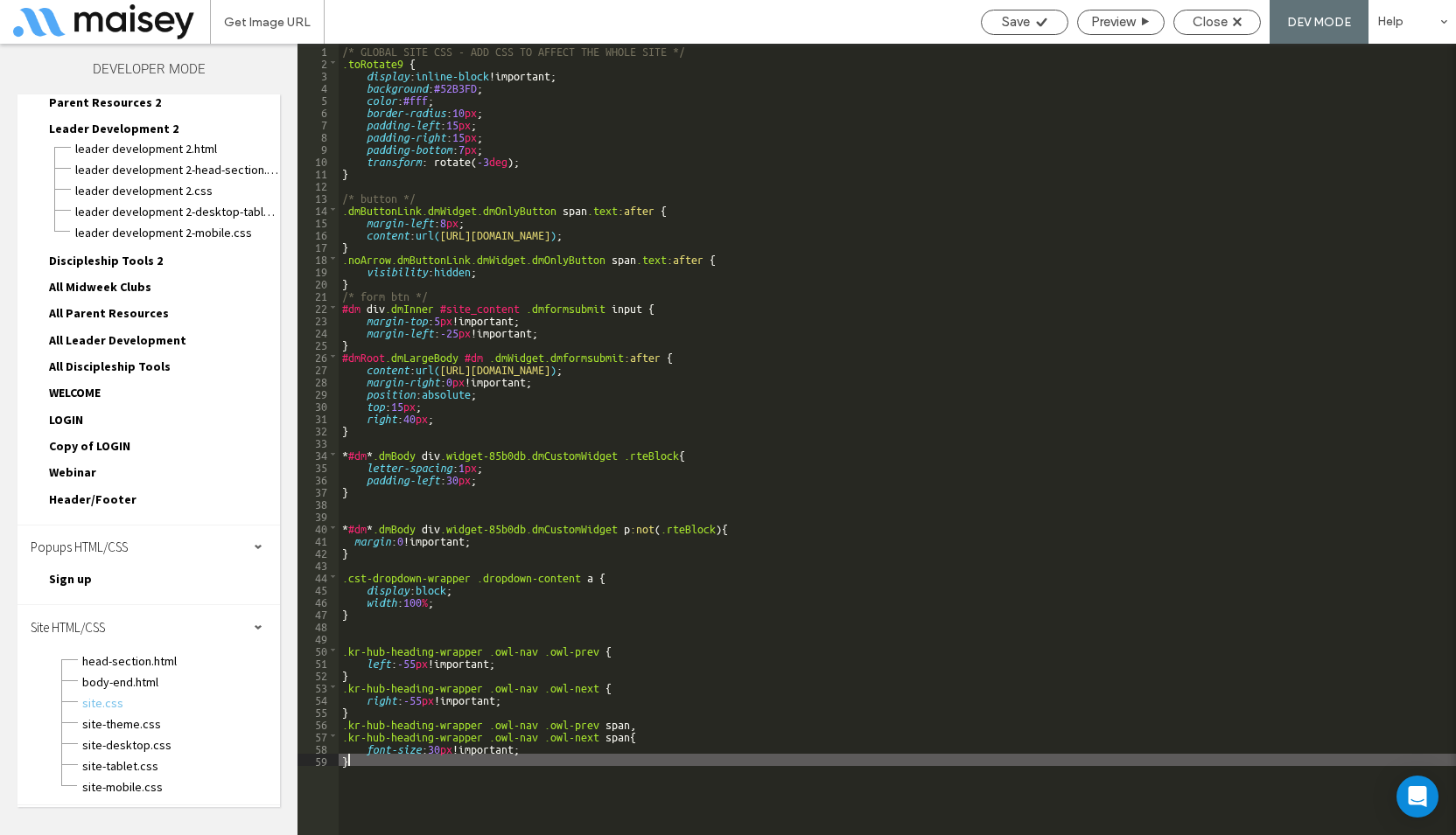
click at [381, 772] on div "/* GLOBAL SITE CSS - ADD CSS TO AFFECT THE WHOLE SITE */ .toRotate9 { display :…" at bounding box center [898, 452] width 1118 height 816
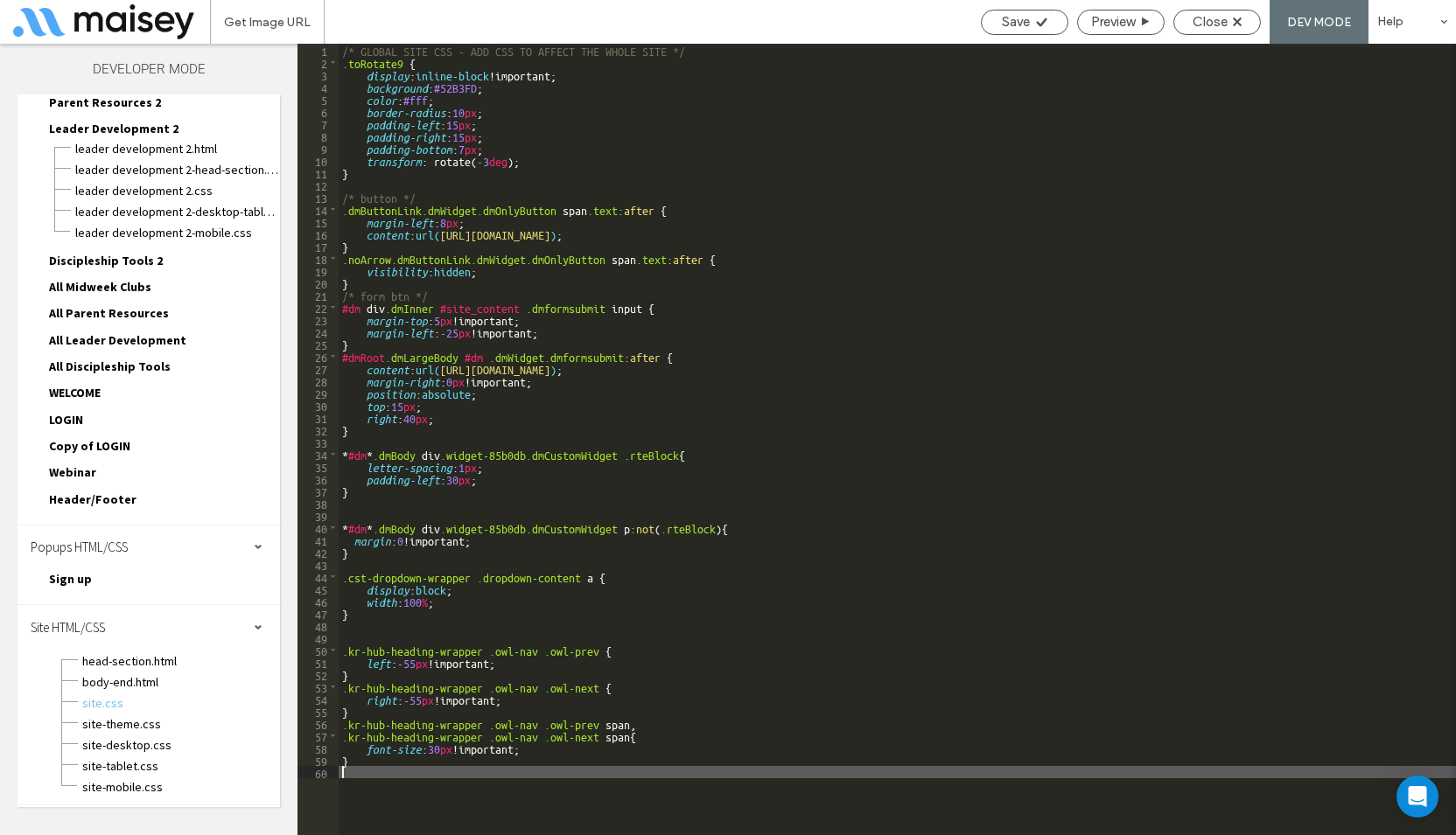
paste textarea
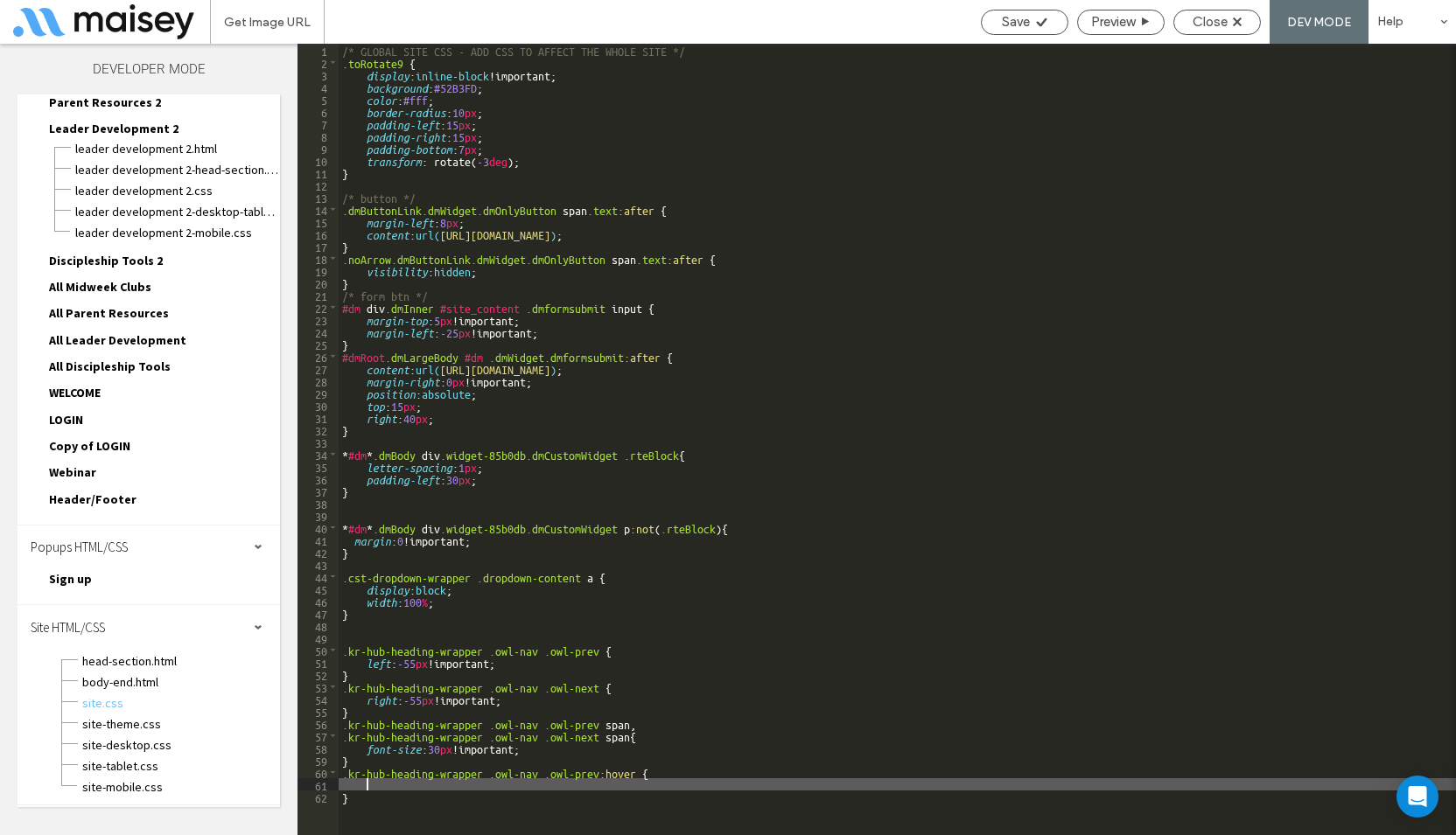
click at [636, 766] on div "/* GLOBAL SITE CSS - ADD CSS TO AFFECT THE WHOLE SITE */ .toRotate9 { display :…" at bounding box center [898, 452] width 1118 height 816
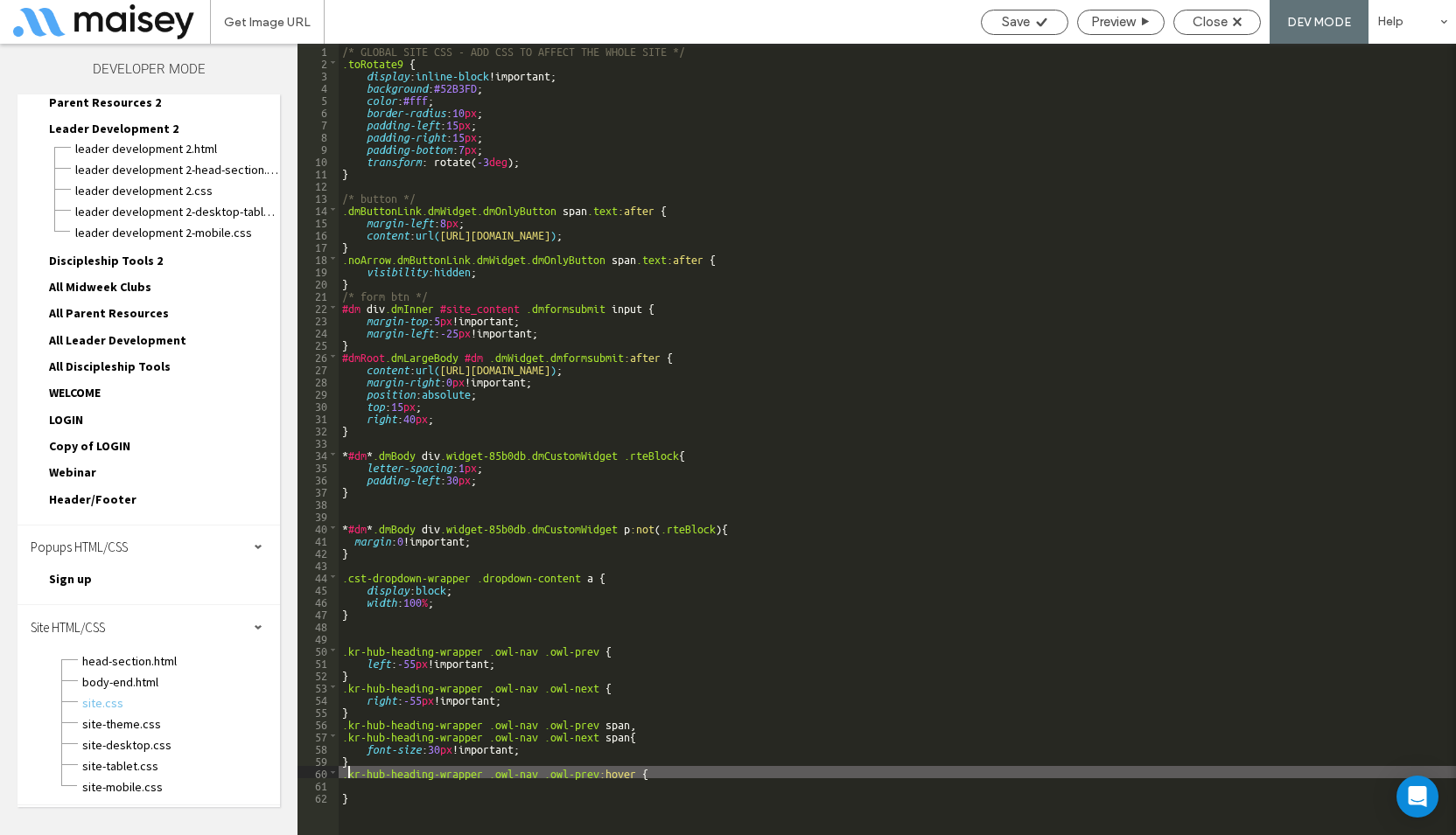
drag, startPoint x: 632, startPoint y: 772, endPoint x: 708, endPoint y: 743, distance: 81.3
click at [632, 771] on div "/* GLOBAL SITE CSS - ADD CSS TO AFFECT THE WHOLE SITE */ .toRotate9 { display :…" at bounding box center [898, 452] width 1118 height 816
click at [636, 769] on div "/* GLOBAL SITE CSS - ADD CSS TO AFFECT THE WHOLE SITE */ .toRotate9 { display :…" at bounding box center [898, 452] width 1118 height 816
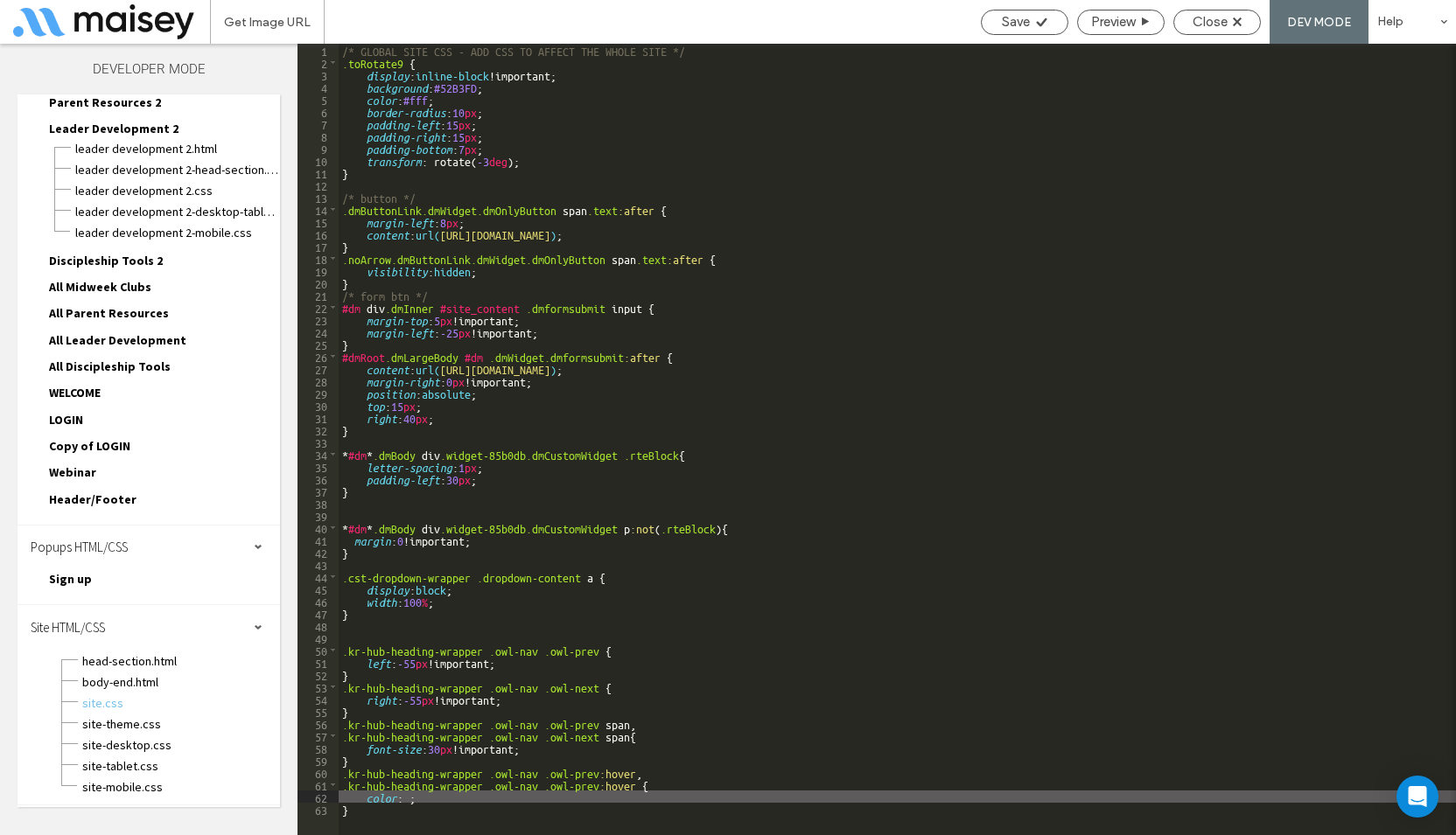
paste textarea
click at [583, 787] on div "/* GLOBAL SITE CSS - ADD CSS TO AFFECT THE WHOLE SITE */ .toRotate9 { display :…" at bounding box center [898, 452] width 1118 height 816
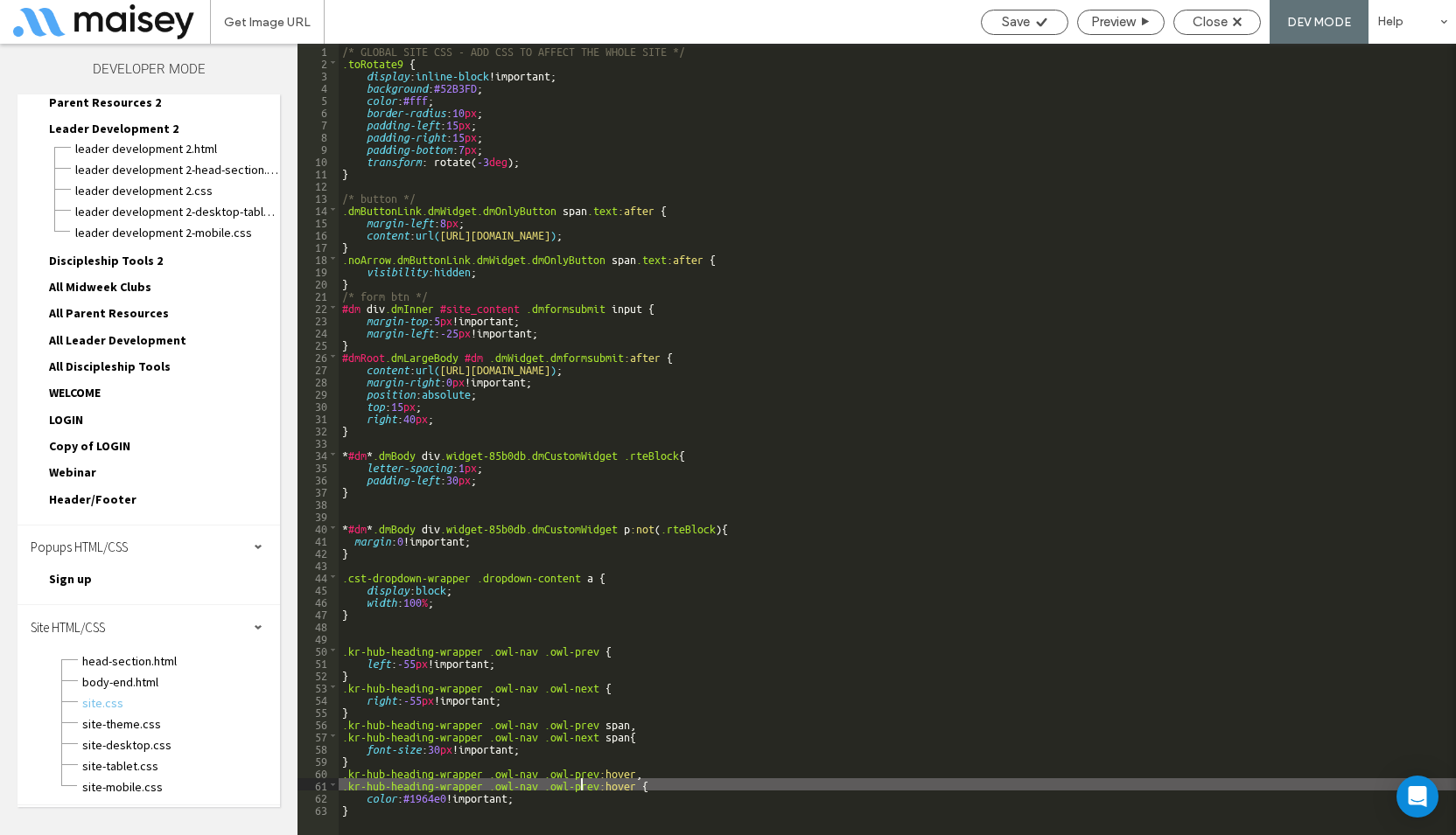
click at [583, 787] on div "/* GLOBAL SITE CSS - ADD CSS TO AFFECT THE WHOLE SITE */ .toRotate9 { display :…" at bounding box center [898, 452] width 1118 height 816
type textarea "**"
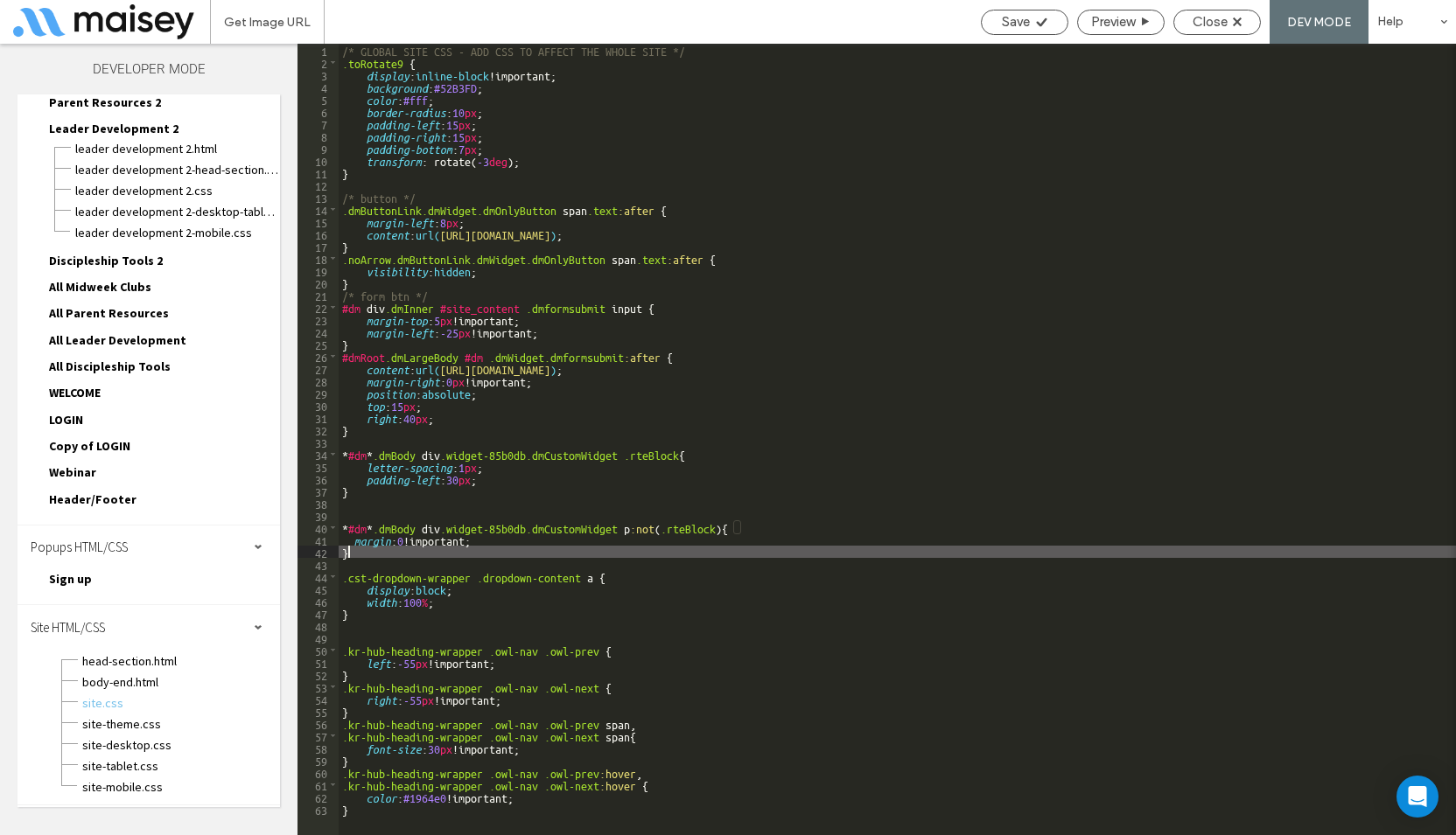
click at [565, 549] on div "/* GLOBAL SITE CSS - ADD CSS TO AFFECT THE WHOLE SITE */ .toRotate9 { display :…" at bounding box center [898, 452] width 1118 height 816
click at [1202, 24] on span "Close" at bounding box center [1211, 21] width 35 height 16
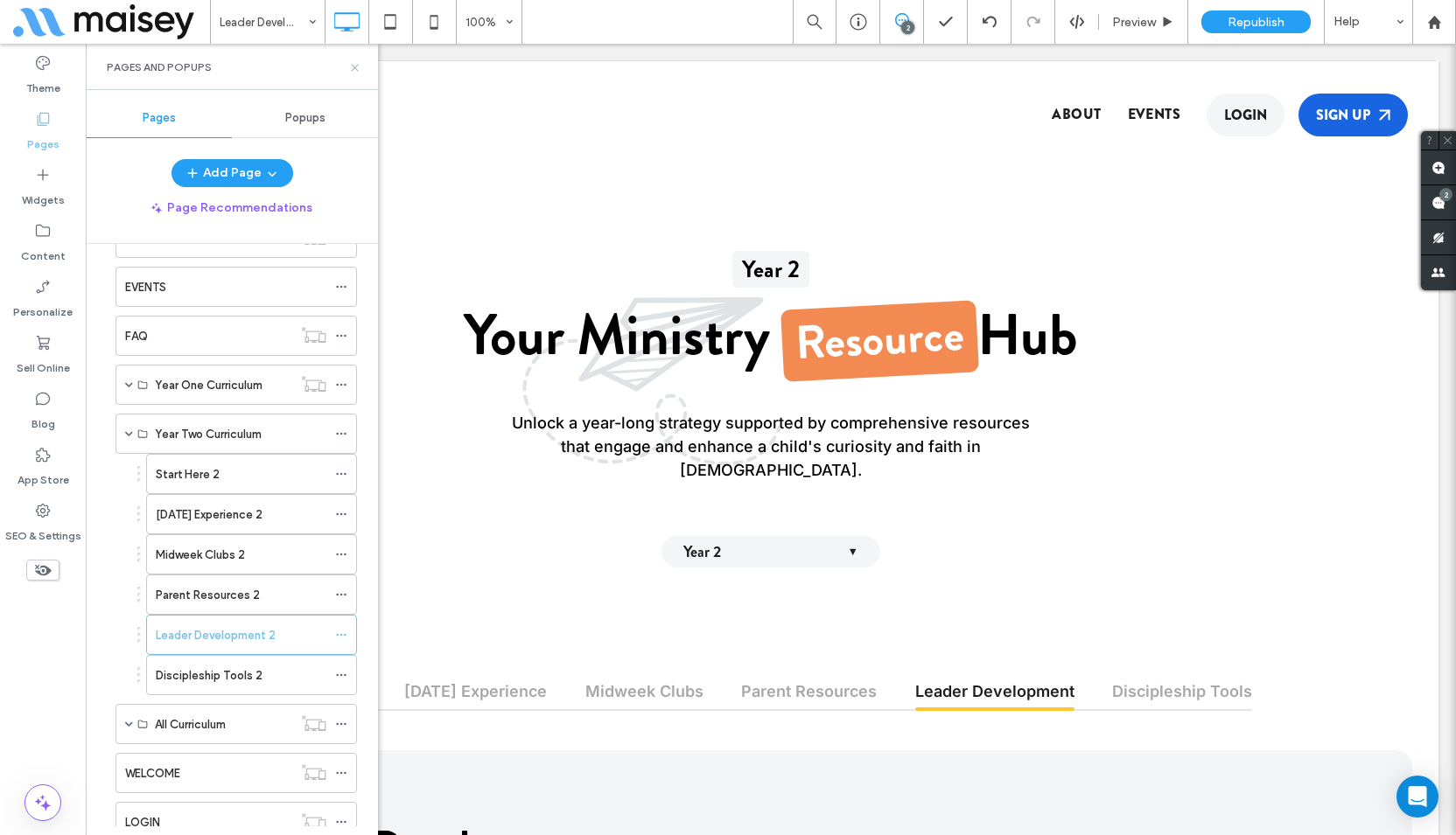
click at [359, 66] on icon at bounding box center [354, 67] width 13 height 13
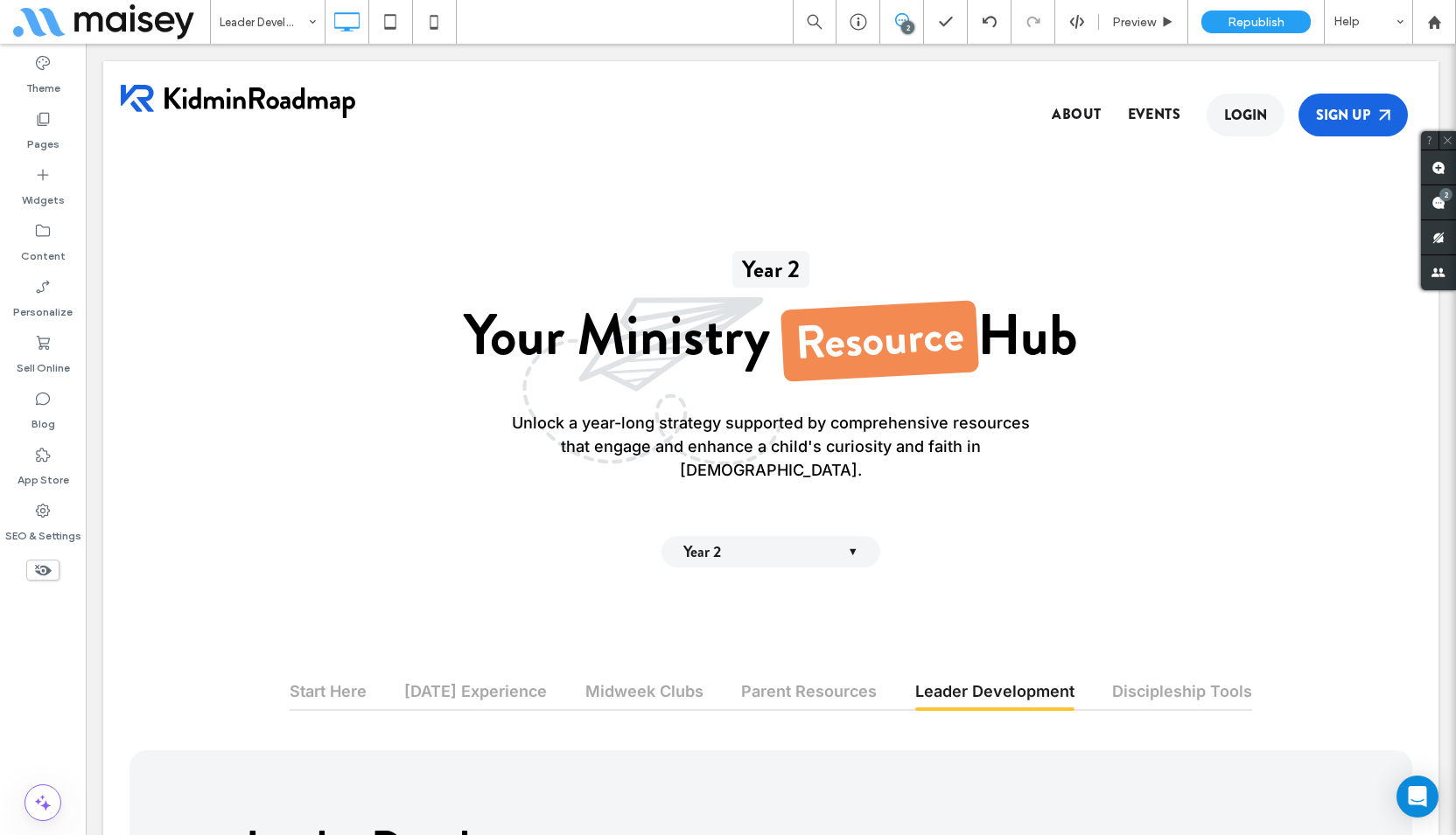
drag, startPoint x: 42, startPoint y: 724, endPoint x: 50, endPoint y: 718, distance: 10.0
click at [42, 724] on div "Theme Pages Widgets Content Personalize Sell Online Blog App Store SEO & Settin…" at bounding box center [43, 439] width 86 height 791
